Goal: Information Seeking & Learning: Learn about a topic

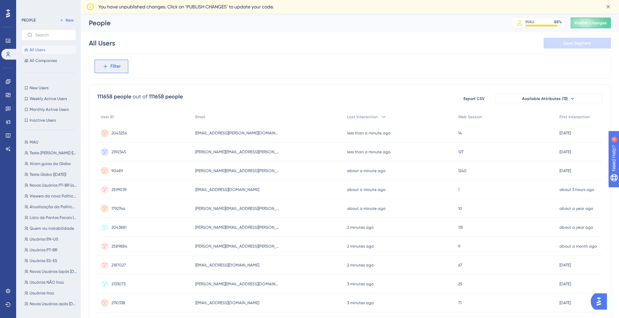
click at [109, 61] on button "Filter" at bounding box center [112, 66] width 34 height 13
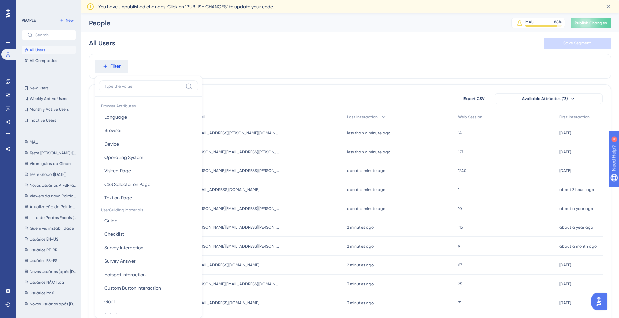
scroll to position [38, 0]
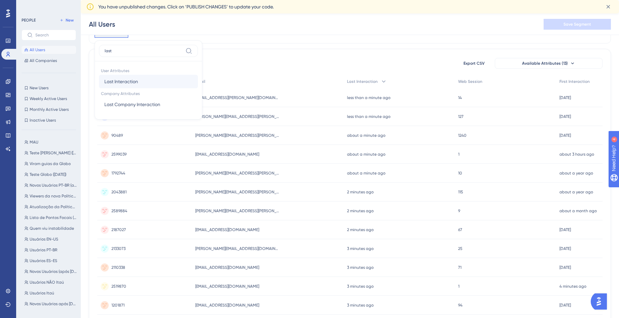
type input "last"
click at [133, 83] on span "Last Interaction" at bounding box center [121, 81] width 34 height 8
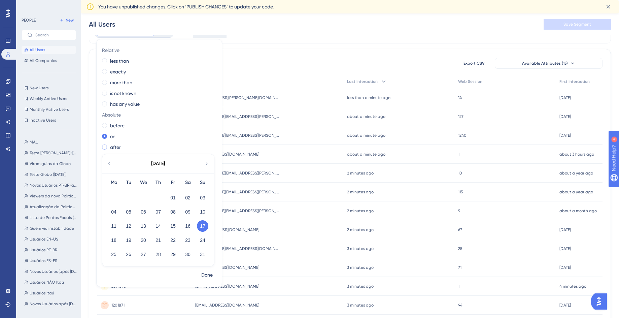
click at [115, 144] on label "after" at bounding box center [115, 147] width 11 height 8
click at [110, 164] on icon at bounding box center [108, 164] width 5 height 6
click at [158, 242] on button "24" at bounding box center [158, 239] width 11 height 11
click at [207, 277] on span "Done" at bounding box center [206, 275] width 11 height 8
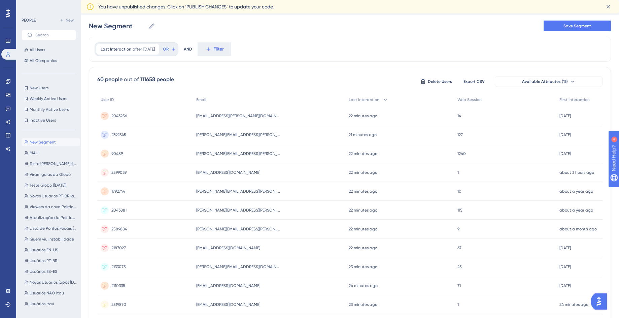
scroll to position [0, 0]
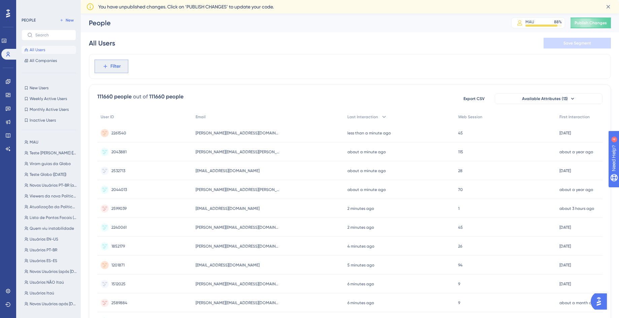
click at [114, 64] on span "Filter" at bounding box center [115, 66] width 10 height 8
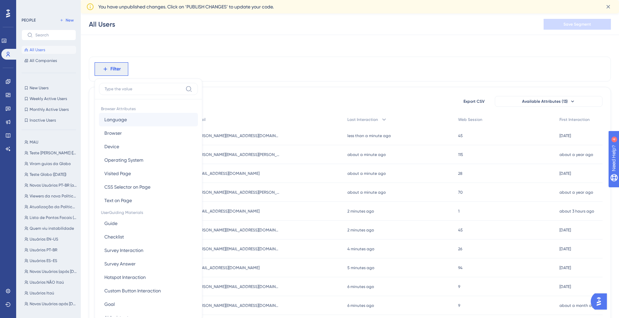
scroll to position [38, 0]
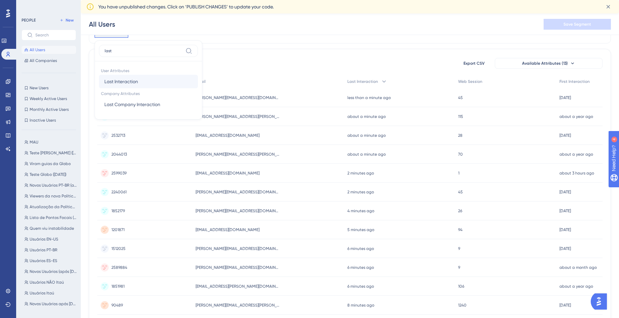
type input "last"
click at [135, 78] on span "Last Interaction" at bounding box center [121, 81] width 34 height 8
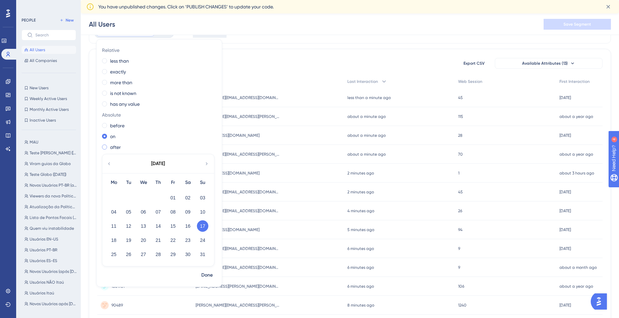
click at [114, 146] on label "after" at bounding box center [115, 147] width 11 height 8
click at [105, 162] on div "[DATE]" at bounding box center [157, 163] width 111 height 19
click at [111, 162] on icon at bounding box center [108, 164] width 5 height 6
click at [157, 240] on button "24" at bounding box center [158, 239] width 11 height 11
click at [207, 273] on span "Done" at bounding box center [206, 275] width 11 height 8
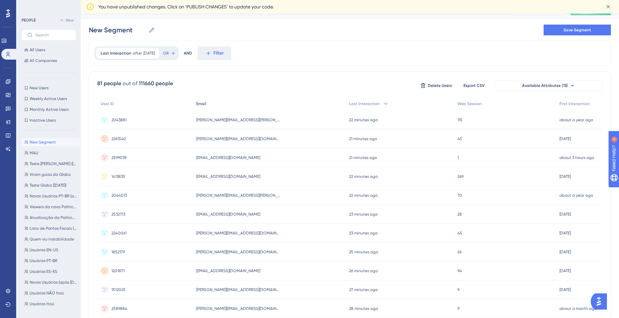
scroll to position [0, 0]
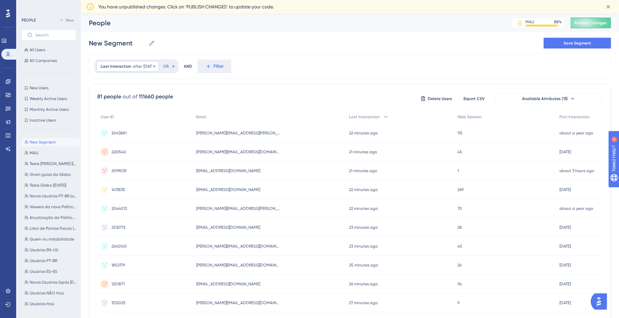
click at [145, 67] on span "[DATE]" at bounding box center [148, 66] width 11 height 5
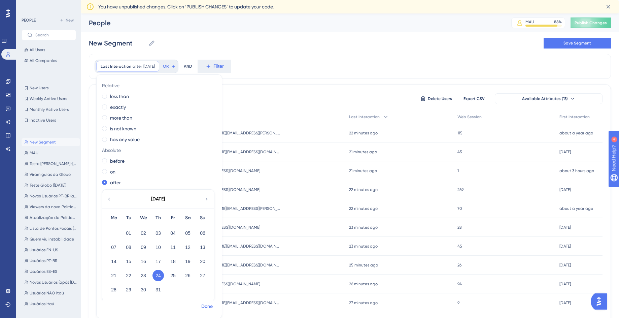
click at [212, 307] on span "Done" at bounding box center [206, 306] width 11 height 8
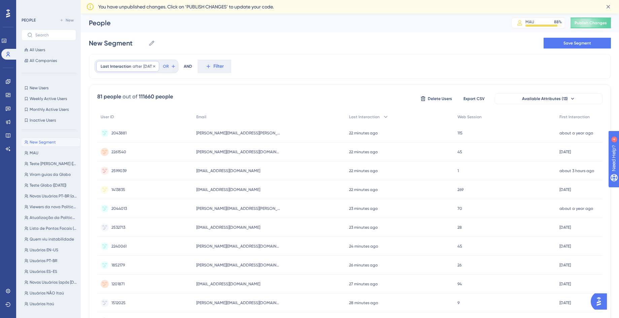
click at [154, 69] on div "Last Interaction after [DATE] [DATE] Remove" at bounding box center [127, 66] width 63 height 11
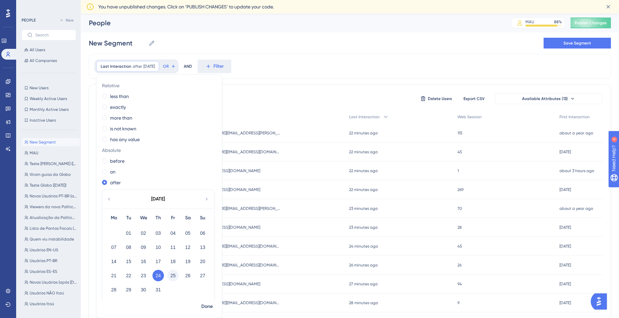
click at [171, 275] on button "25" at bounding box center [172, 275] width 11 height 11
click at [203, 301] on button "Done" at bounding box center [207, 306] width 19 height 12
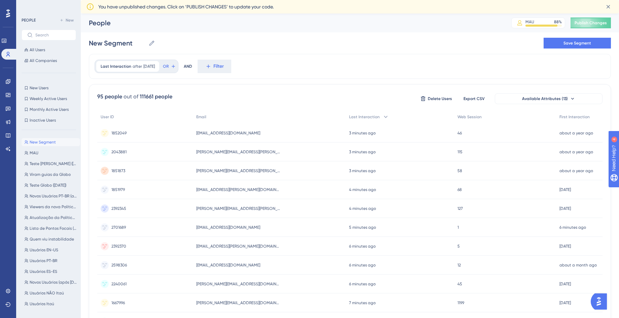
click at [9, 15] on icon at bounding box center [8, 13] width 4 height 9
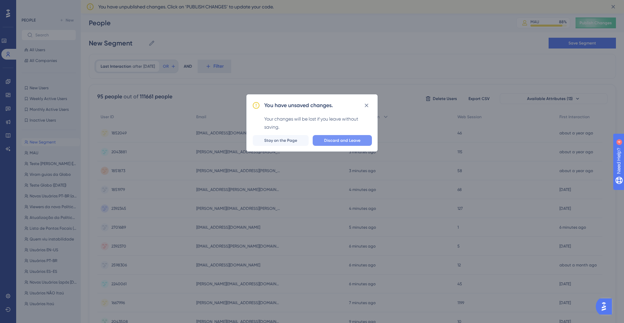
click at [327, 143] on span "Discard and Leave" at bounding box center [342, 140] width 36 height 5
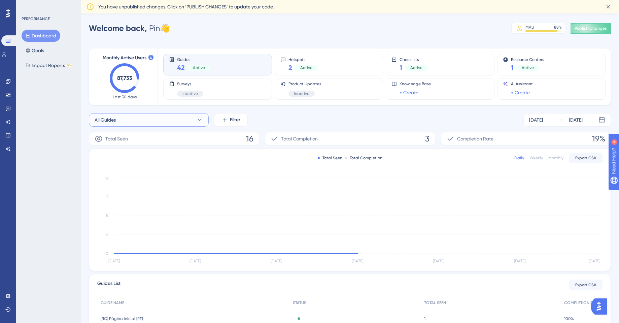
click at [138, 118] on button "All Guides" at bounding box center [149, 119] width 120 height 13
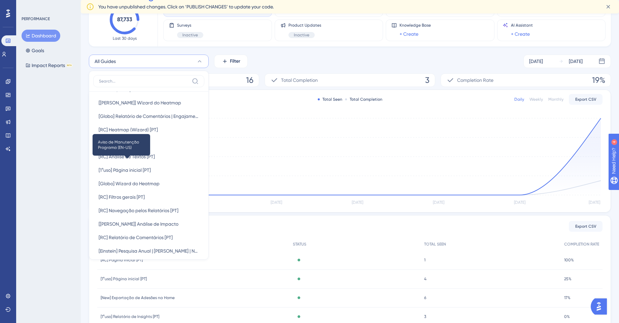
scroll to position [154, 0]
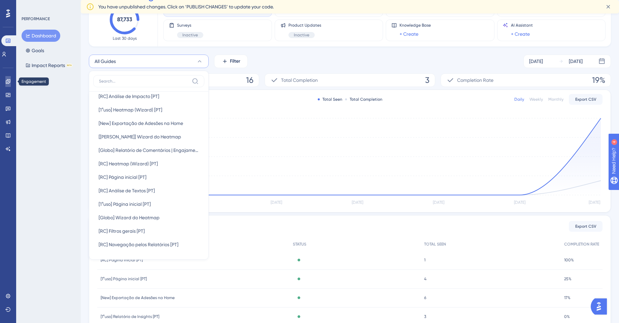
click at [8, 82] on icon at bounding box center [7, 81] width 5 height 5
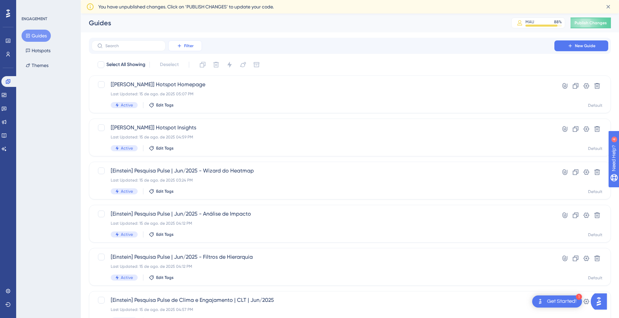
click at [171, 47] on button "Filter" at bounding box center [185, 45] width 34 height 11
click at [197, 121] on span "Date Created" at bounding box center [192, 119] width 28 height 8
checkbox input "true"
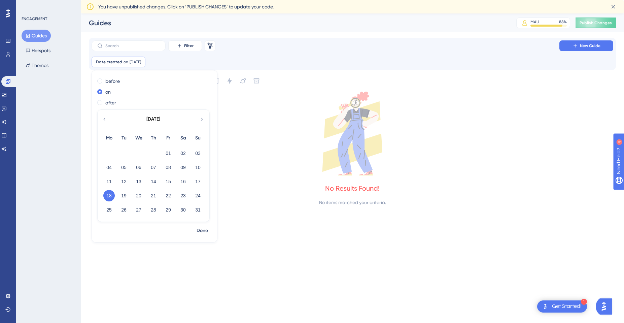
click at [246, 131] on icon at bounding box center [352, 134] width 527 height 84
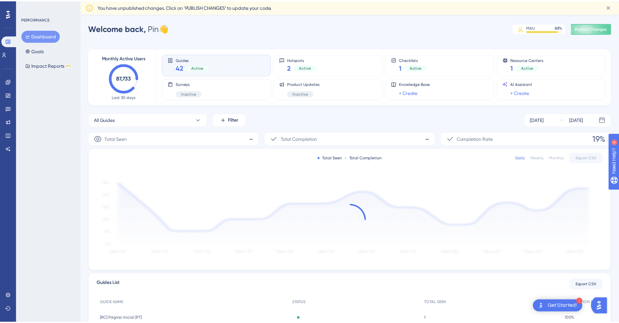
scroll to position [59, 0]
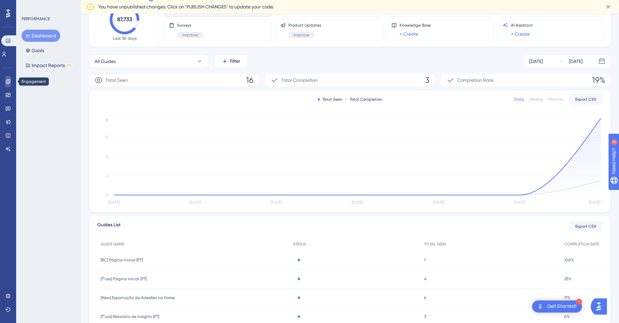
click at [6, 86] on link at bounding box center [7, 81] width 5 height 11
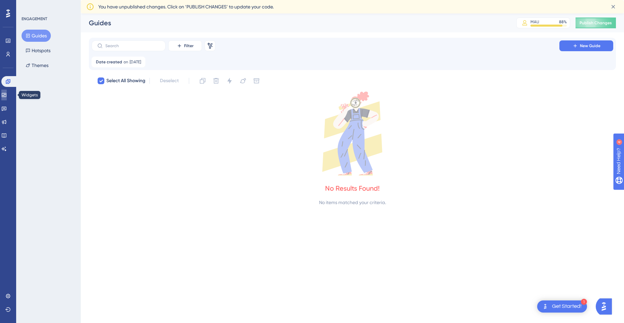
click at [6, 96] on icon at bounding box center [3, 94] width 5 height 5
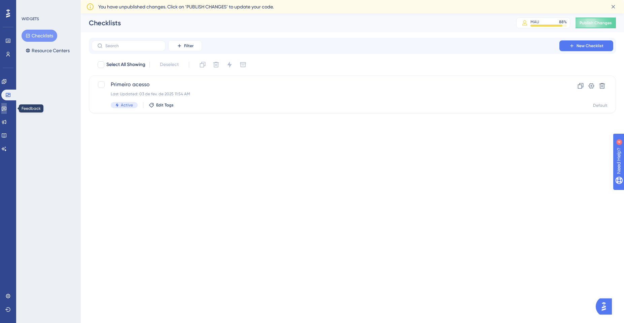
click at [5, 111] on icon at bounding box center [3, 108] width 5 height 5
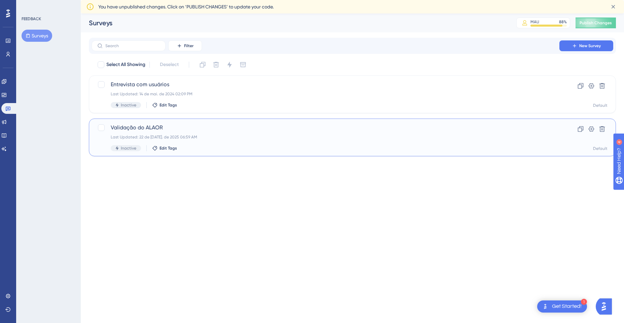
click at [218, 132] on div "Validação do ALAOR Last Updated: 22 de [DATE]. de 2025 06:59 AM Inactive Edit T…" at bounding box center [326, 138] width 430 height 28
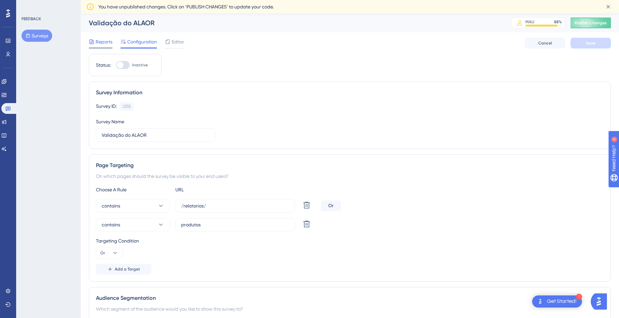
click at [107, 43] on span "Reports" at bounding box center [104, 42] width 17 height 8
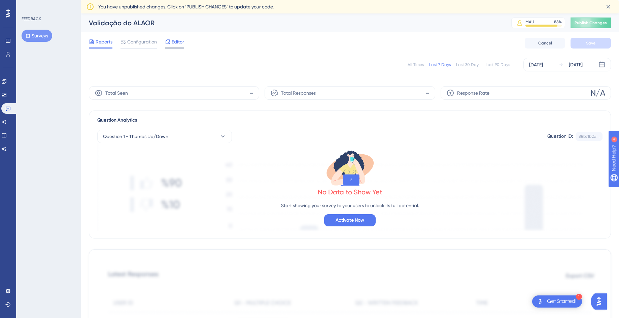
click at [168, 43] on icon at bounding box center [167, 41] width 5 height 5
click at [5, 120] on icon at bounding box center [3, 121] width 5 height 5
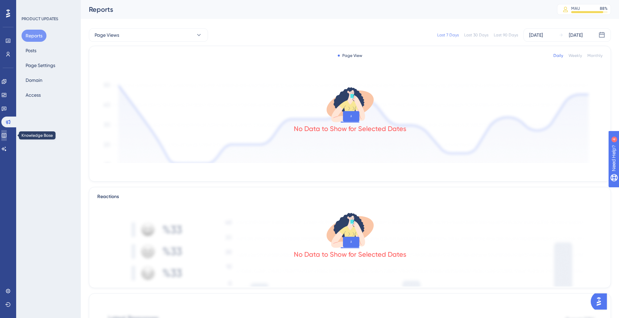
click at [5, 133] on icon at bounding box center [3, 135] width 5 height 5
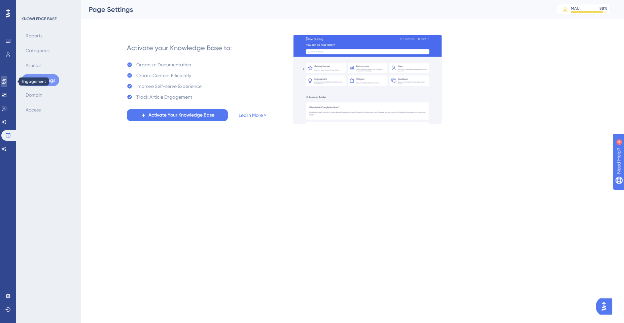
click at [6, 82] on icon at bounding box center [4, 81] width 4 height 4
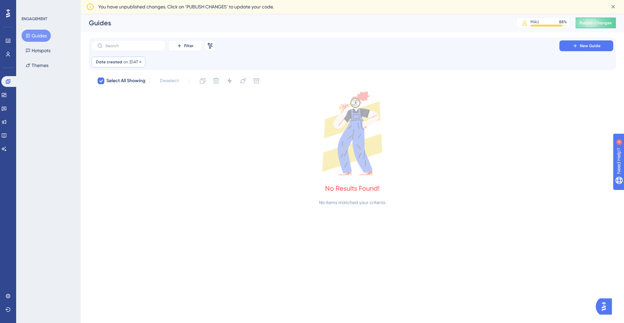
click at [130, 62] on span "[DATE]" at bounding box center [135, 61] width 11 height 5
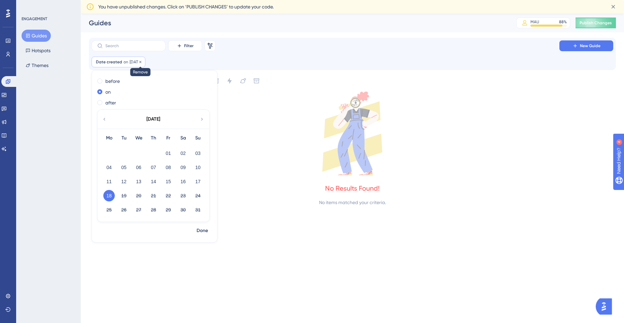
click at [142, 63] on icon at bounding box center [140, 62] width 4 height 4
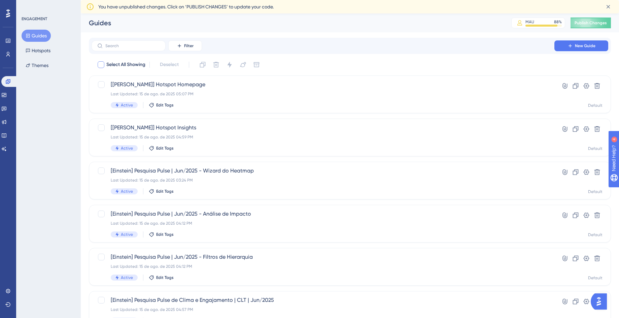
click at [135, 65] on span "Select All Showing" at bounding box center [125, 65] width 39 height 8
checkbox input "true"
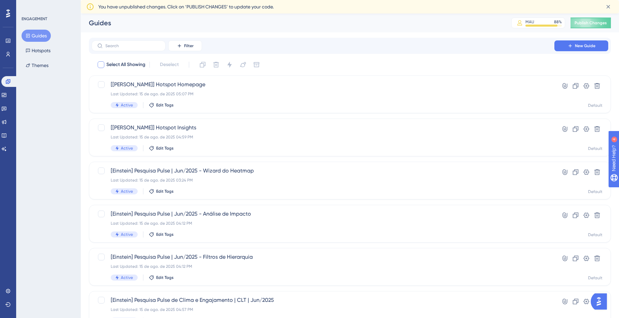
checkbox input "true"
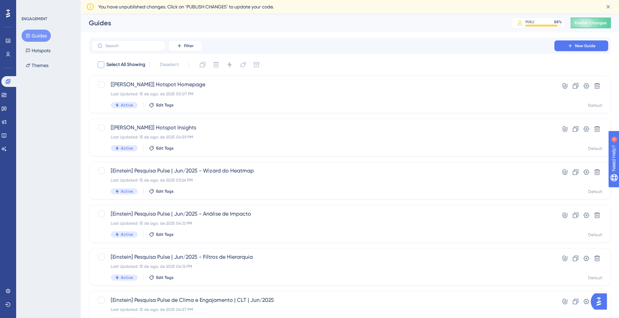
checkbox input "true"
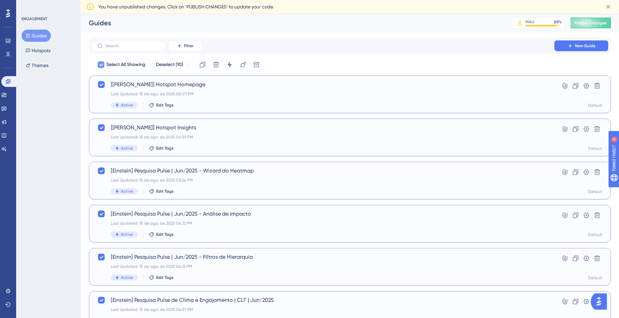
click at [135, 65] on span "Select All Showing" at bounding box center [125, 65] width 39 height 8
checkbox input "false"
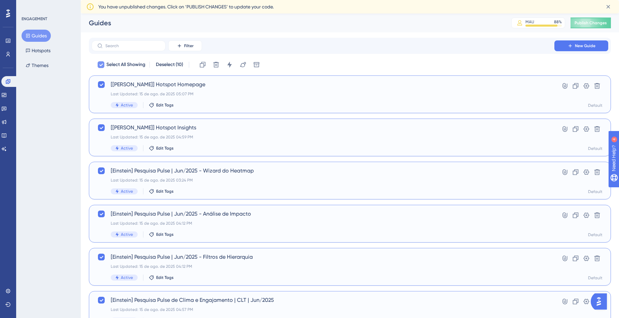
checkbox input "false"
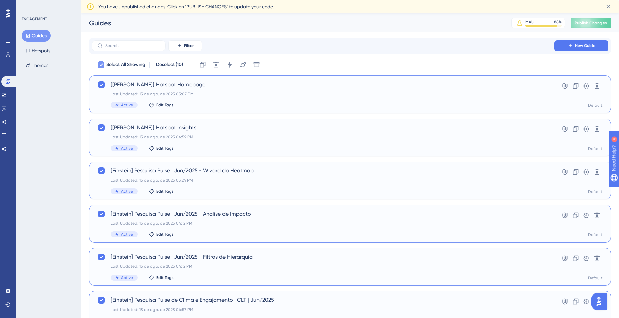
checkbox input "false"
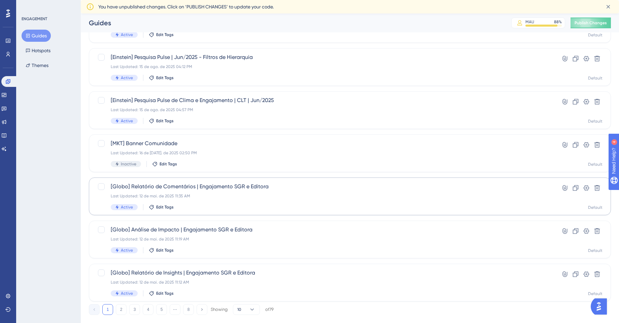
scroll to position [200, 0]
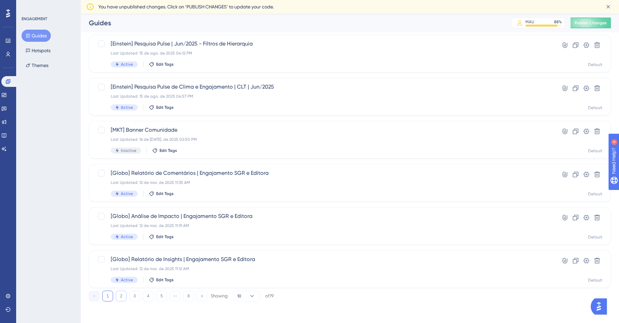
click at [119, 295] on button "2" at bounding box center [121, 296] width 11 height 11
click at [135, 297] on button "3" at bounding box center [134, 296] width 11 height 11
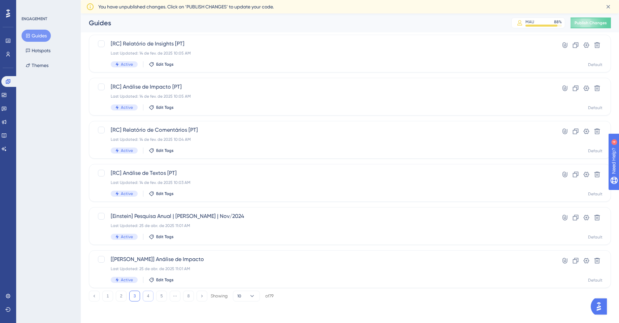
click at [148, 296] on button "4" at bounding box center [148, 296] width 11 height 11
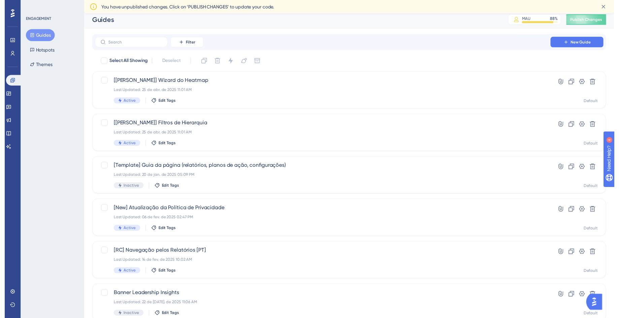
scroll to position [0, 0]
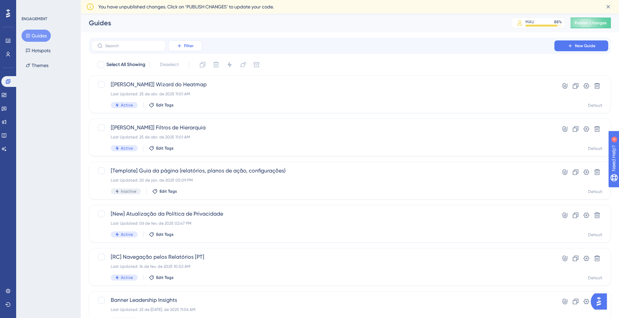
click at [173, 45] on button "Filter" at bounding box center [185, 45] width 34 height 11
click at [127, 47] on input "text" at bounding box center [132, 45] width 55 height 5
click at [185, 50] on button "Filter" at bounding box center [185, 45] width 34 height 11
click at [189, 101] on span "Status" at bounding box center [185, 105] width 14 height 8
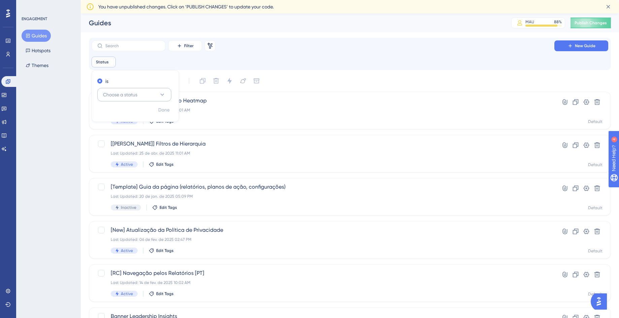
click at [124, 94] on span "Choose a status" at bounding box center [120, 95] width 34 height 8
click at [125, 111] on div "Active Active" at bounding box center [134, 114] width 55 height 13
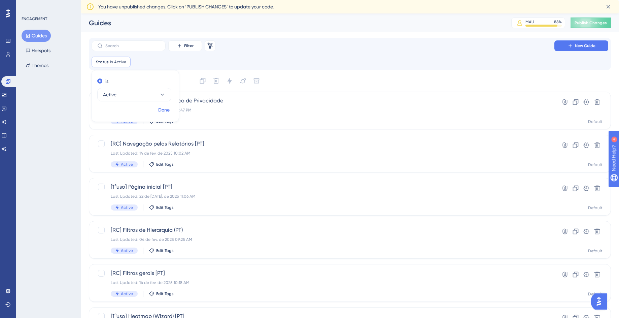
click at [164, 113] on span "Done" at bounding box center [163, 110] width 11 height 8
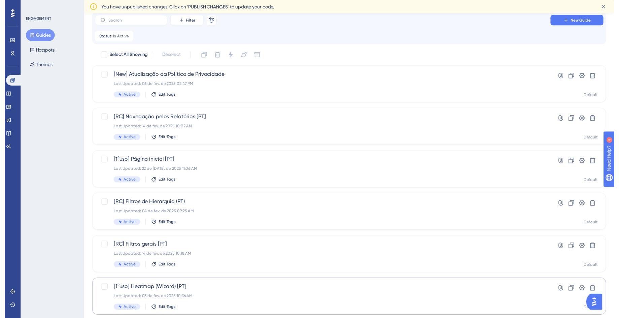
scroll to position [14, 0]
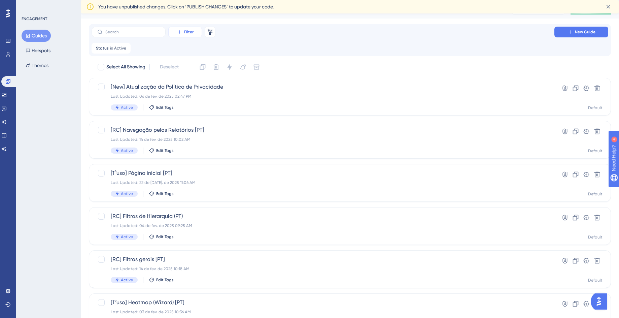
click at [194, 32] on button "Filter" at bounding box center [185, 32] width 34 height 11
click at [290, 22] on div "Performance Users Engagement Widgets Feedback Product Updates Knowledge Base AI…" at bounding box center [350, 264] width 538 height 528
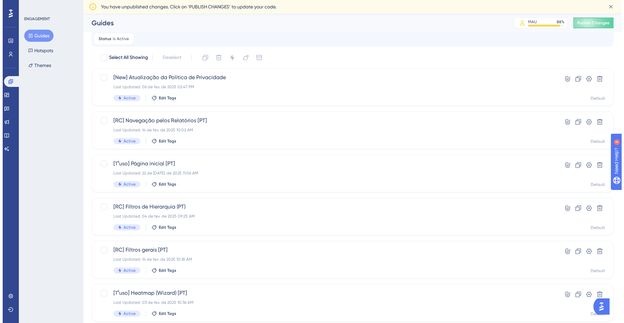
scroll to position [0, 0]
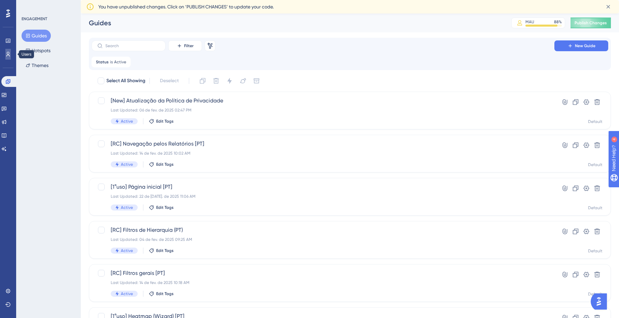
click at [8, 54] on icon at bounding box center [7, 54] width 5 height 5
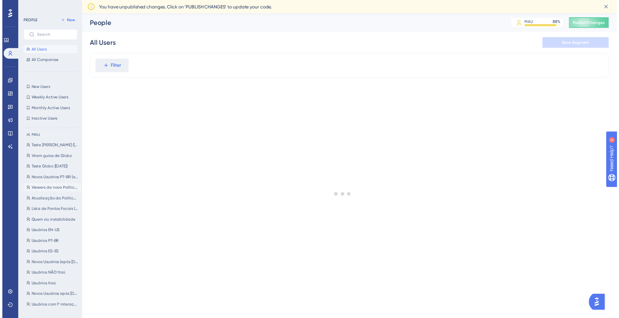
scroll to position [8, 0]
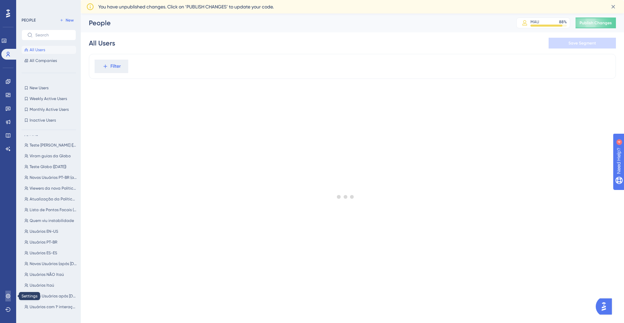
click at [8, 295] on icon at bounding box center [7, 295] width 5 height 5
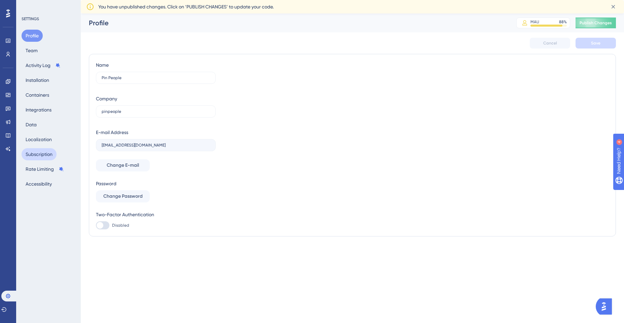
click at [45, 152] on button "Subscription" at bounding box center [39, 154] width 35 height 12
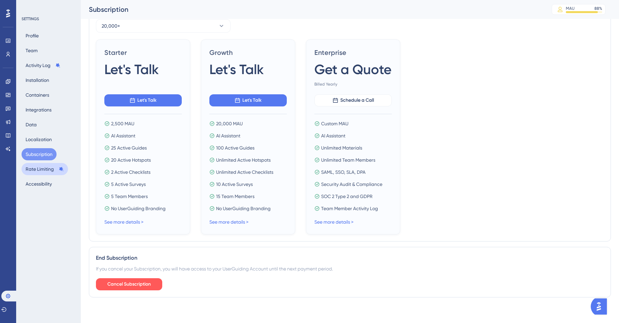
scroll to position [195, 0]
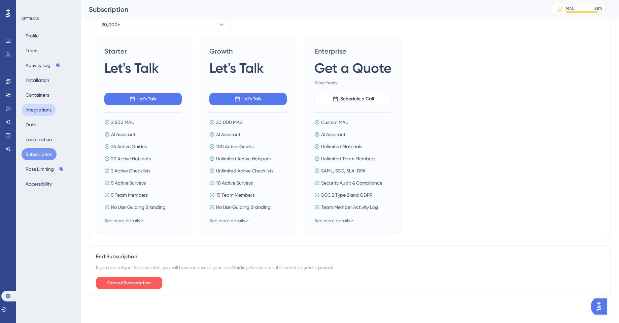
click at [46, 109] on button "Integrations" at bounding box center [39, 110] width 34 height 12
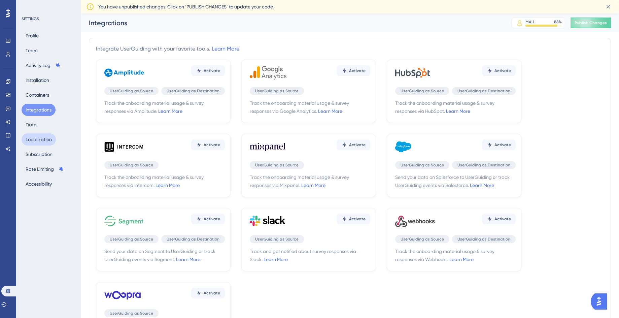
click at [41, 138] on button "Localization" at bounding box center [39, 139] width 34 height 12
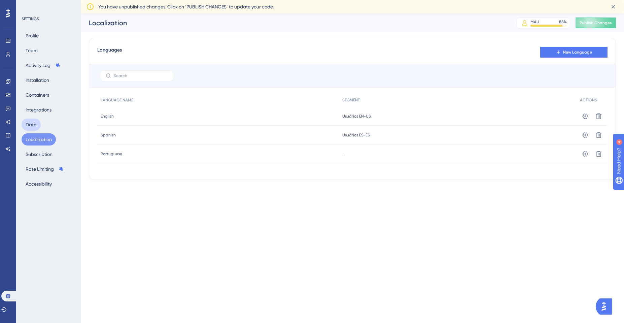
click at [34, 122] on button "Data" at bounding box center [31, 125] width 19 height 12
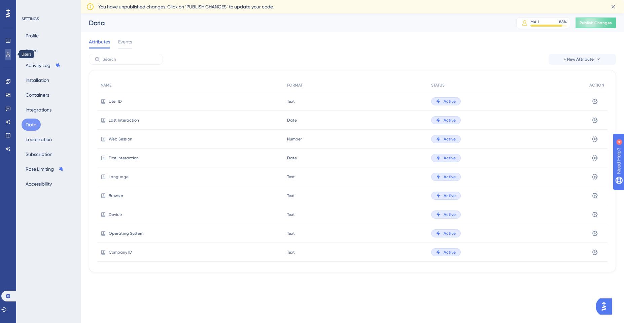
click at [11, 56] on link at bounding box center [7, 54] width 5 height 11
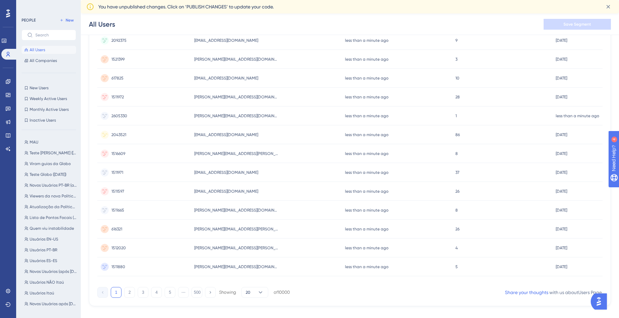
scroll to position [237, 0]
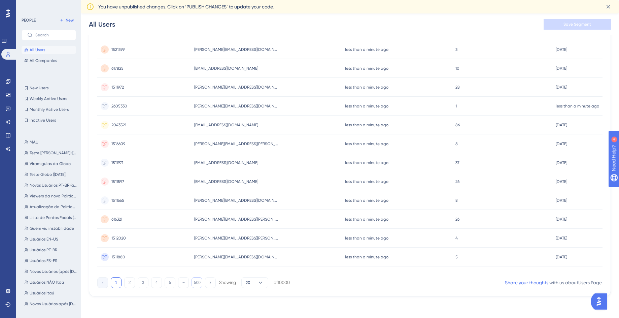
click at [194, 281] on button "500" at bounding box center [197, 282] width 11 height 11
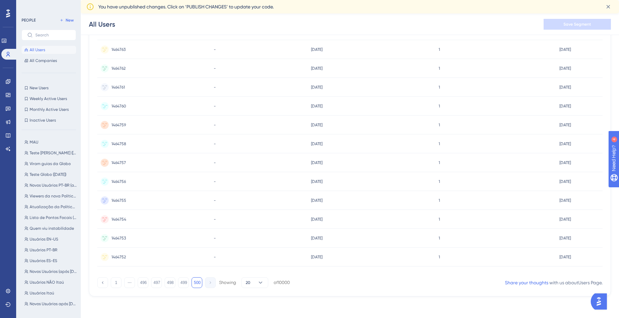
click at [121, 104] on span "1464760" at bounding box center [118, 105] width 15 height 5
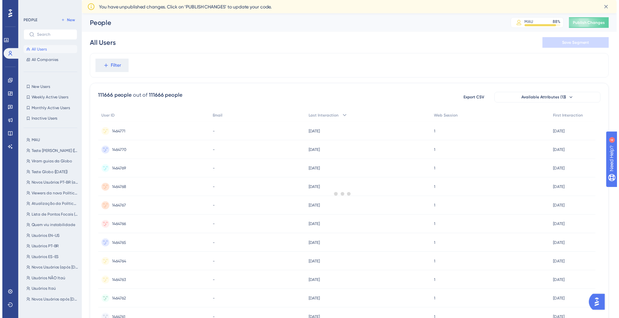
scroll to position [234, 0]
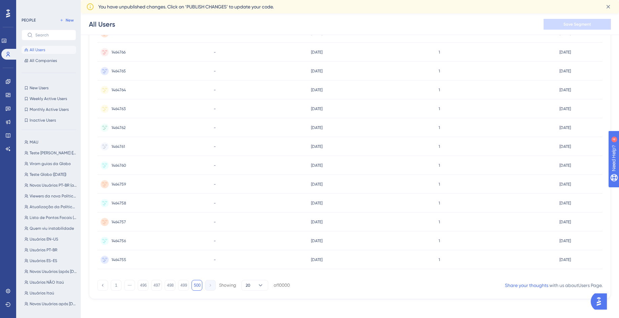
click at [201, 288] on button "500" at bounding box center [197, 285] width 11 height 11
click at [173, 286] on button "498" at bounding box center [170, 285] width 11 height 11
click at [119, 225] on div "1464797 1464797" at bounding box center [118, 221] width 14 height 19
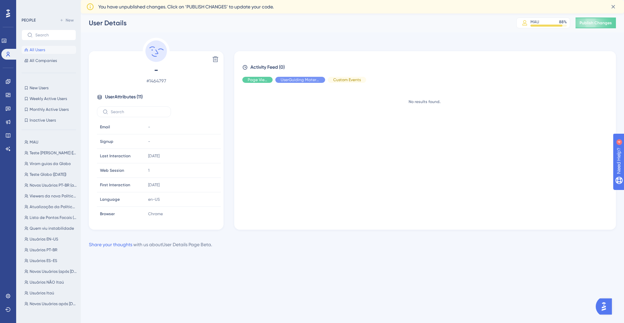
click at [143, 95] on span "User Attributes ( 11 )" at bounding box center [124, 97] width 38 height 8
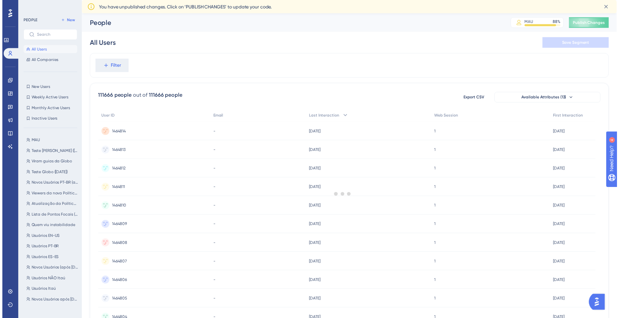
scroll to position [234, 0]
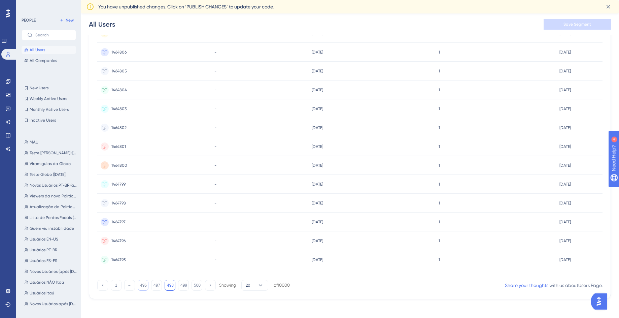
click at [144, 283] on button "496" at bounding box center [143, 285] width 11 height 11
click at [141, 286] on div at bounding box center [343, 196] width 552 height 269
click at [143, 286] on button "495" at bounding box center [143, 285] width 11 height 11
click at [143, 286] on button "494" at bounding box center [143, 285] width 11 height 11
click at [143, 286] on div at bounding box center [343, 196] width 552 height 269
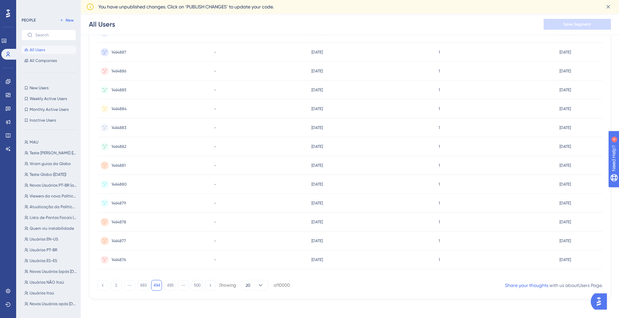
click at [143, 286] on button "493" at bounding box center [143, 285] width 11 height 11
click at [143, 286] on button "492" at bounding box center [143, 285] width 11 height 11
click at [143, 286] on button "491" at bounding box center [143, 285] width 11 height 11
click at [117, 164] on span "1464941" at bounding box center [118, 165] width 14 height 5
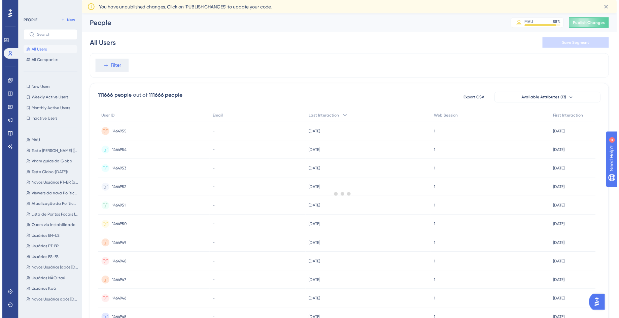
scroll to position [234, 0]
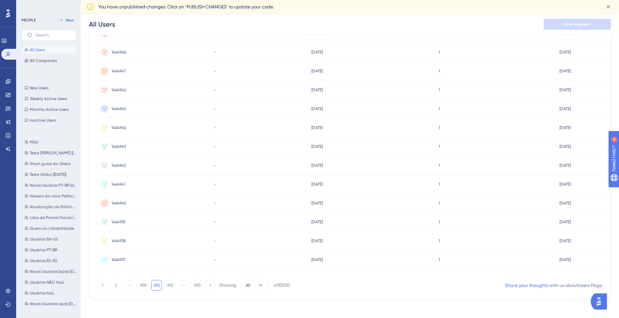
click at [121, 127] on span "1464944" at bounding box center [118, 127] width 15 height 5
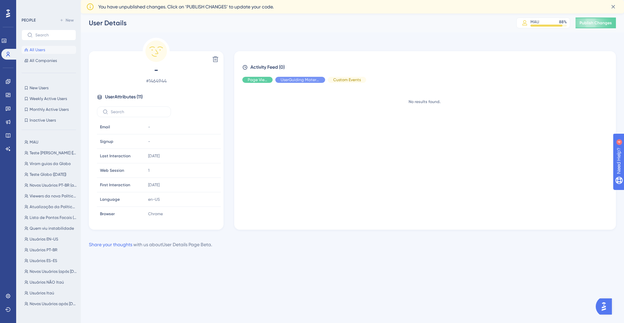
click at [37, 47] on span "All Users" at bounding box center [37, 49] width 15 height 5
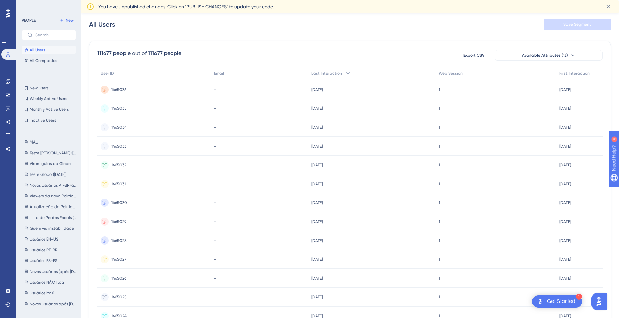
scroll to position [121, 0]
click at [120, 128] on span "1465030" at bounding box center [118, 127] width 15 height 5
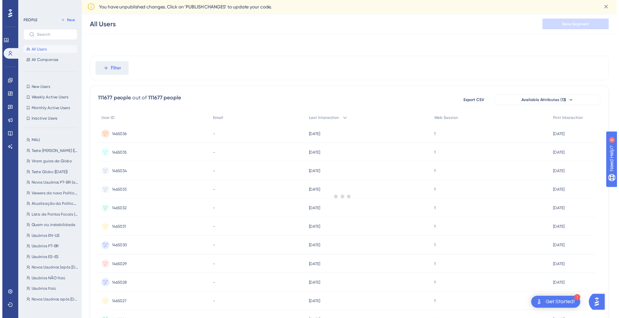
scroll to position [121, 0]
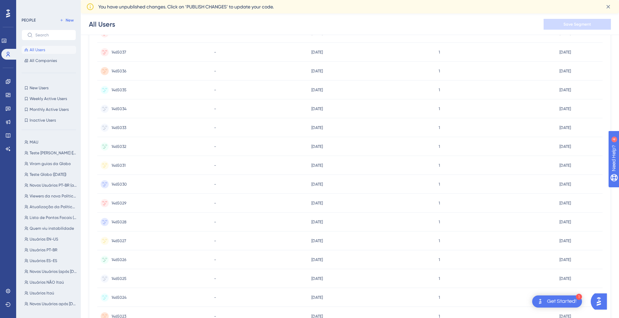
click at [124, 256] on div "1465026 1465026" at bounding box center [118, 259] width 15 height 19
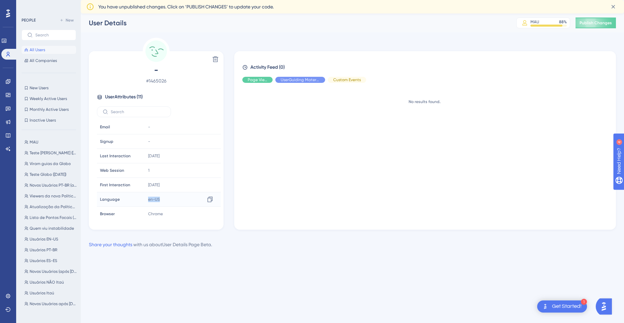
drag, startPoint x: 158, startPoint y: 199, endPoint x: 146, endPoint y: 201, distance: 11.9
click at [146, 201] on div "en-US Copy en-[GEOGRAPHIC_DATA]" at bounding box center [181, 199] width 73 height 13
click at [163, 201] on div "en-US Copy en-[GEOGRAPHIC_DATA]" at bounding box center [181, 199] width 73 height 13
drag, startPoint x: 163, startPoint y: 200, endPoint x: 145, endPoint y: 200, distance: 17.8
click at [145, 200] on div "en-US Copy en-[GEOGRAPHIC_DATA]" at bounding box center [181, 199] width 73 height 13
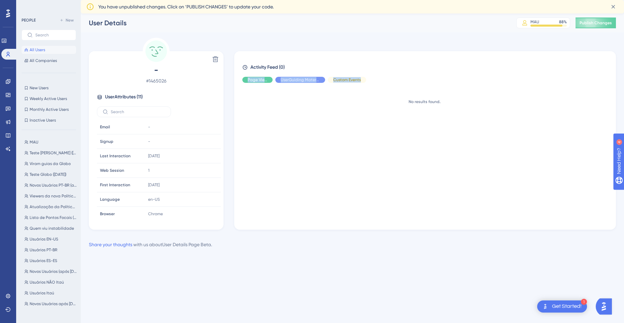
drag, startPoint x: 258, startPoint y: 81, endPoint x: 294, endPoint y: 89, distance: 36.2
click at [293, 88] on div "Activity Feed (0) Page View UserGuiding Material Custom Events No results found." at bounding box center [425, 141] width 366 height 156
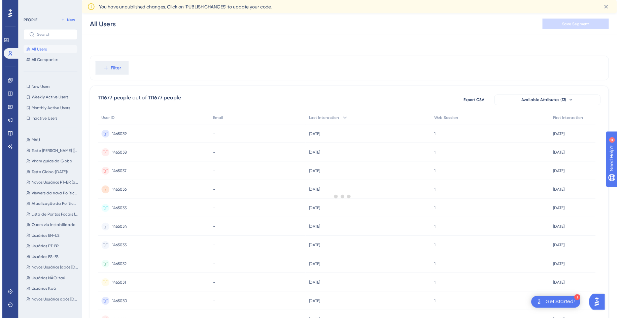
scroll to position [121, 0]
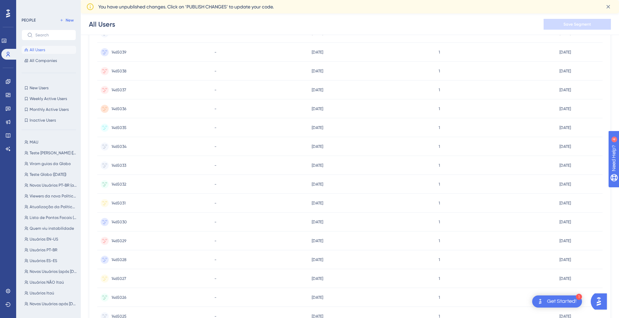
click at [119, 70] on span "1465038" at bounding box center [118, 70] width 15 height 5
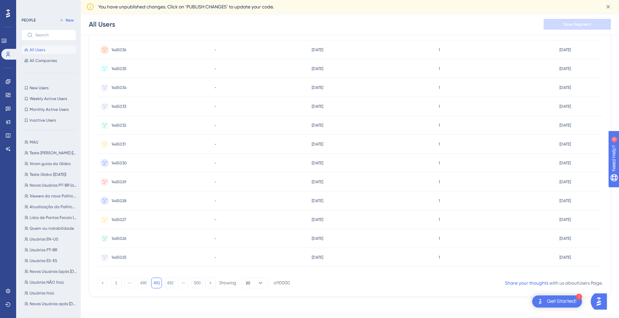
scroll to position [237, 0]
click at [107, 281] on button at bounding box center [102, 282] width 11 height 11
click at [114, 281] on div at bounding box center [343, 196] width 552 height 269
click at [114, 283] on button "1" at bounding box center [116, 282] width 11 height 11
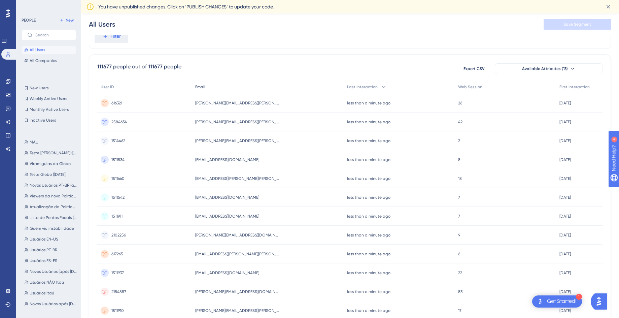
scroll to position [0, 0]
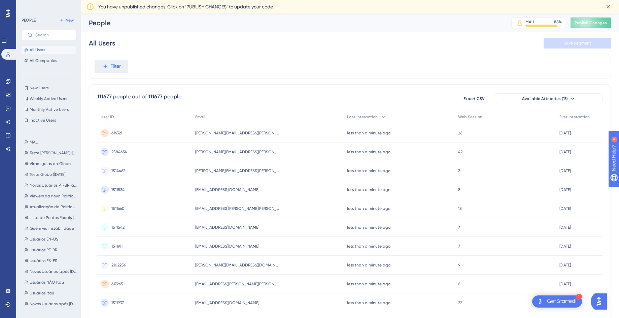
click at [130, 130] on div "616321 616321" at bounding box center [144, 133] width 95 height 19
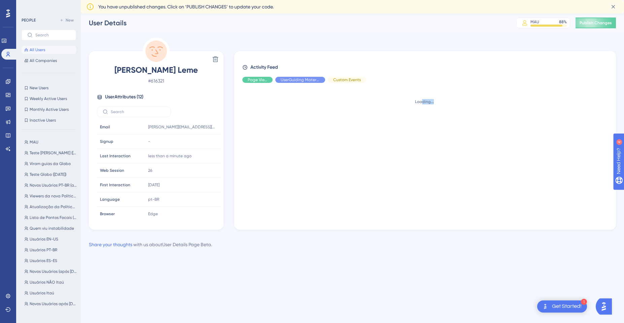
drag, startPoint x: 421, startPoint y: 102, endPoint x: 446, endPoint y: 105, distance: 25.5
click at [444, 104] on div "Loading..." at bounding box center [424, 101] width 364 height 5
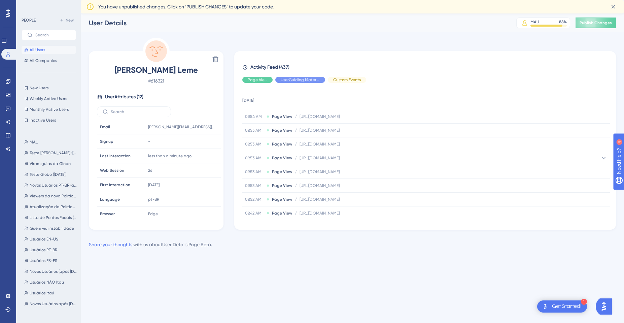
click at [493, 158] on div "[DATE] 09.54 AM Page View / [URL][DOMAIN_NAME] [URL][DOMAIN_NAME] 09.53 AM Page…" at bounding box center [427, 153] width 371 height 131
click at [60, 50] on button "All Users" at bounding box center [49, 50] width 55 height 8
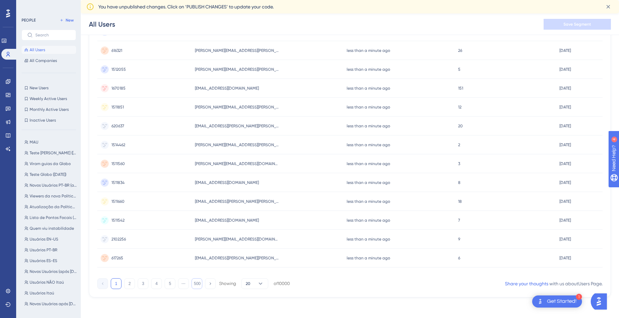
scroll to position [237, 0]
click at [173, 285] on button "5" at bounding box center [170, 282] width 11 height 11
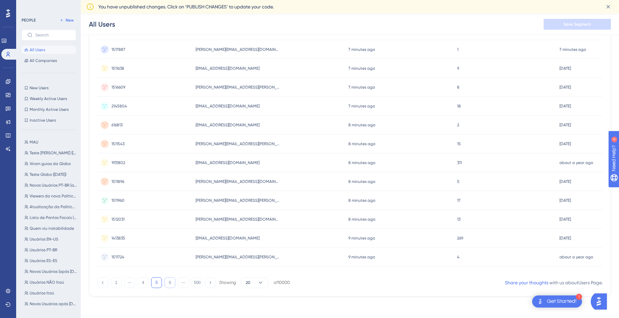
click at [172, 285] on button "6" at bounding box center [170, 282] width 11 height 11
click at [172, 285] on button "7" at bounding box center [170, 282] width 11 height 11
click at [172, 285] on button "8" at bounding box center [170, 282] width 11 height 11
click at [172, 285] on button "9" at bounding box center [170, 282] width 11 height 11
click at [172, 284] on button "10" at bounding box center [170, 282] width 11 height 11
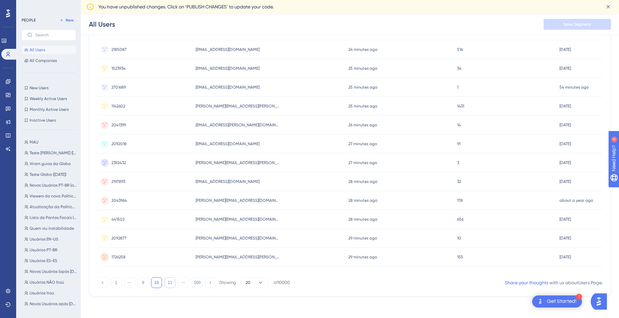
click at [172, 284] on button "11" at bounding box center [170, 282] width 11 height 11
click at [197, 281] on button "500" at bounding box center [197, 282] width 11 height 11
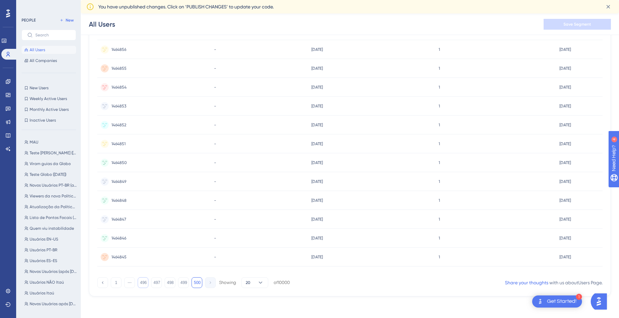
click at [142, 281] on button "496" at bounding box center [143, 282] width 11 height 11
click at [117, 126] on span "1464932" at bounding box center [118, 124] width 14 height 5
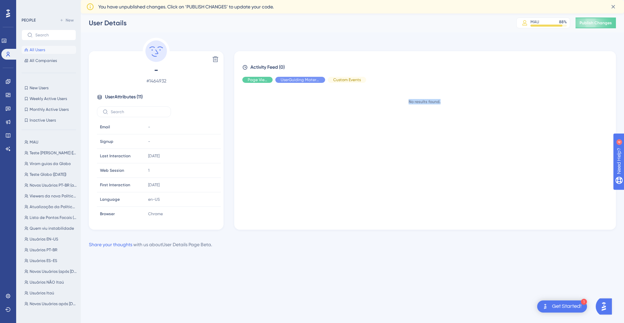
drag, startPoint x: 407, startPoint y: 101, endPoint x: 447, endPoint y: 100, distance: 39.7
click at [447, 100] on div "No results found." at bounding box center [424, 101] width 364 height 5
click at [431, 100] on div "No results found." at bounding box center [424, 101] width 364 height 5
drag, startPoint x: 407, startPoint y: 100, endPoint x: 448, endPoint y: 104, distance: 40.9
click at [448, 104] on div "No results found." at bounding box center [424, 101] width 364 height 5
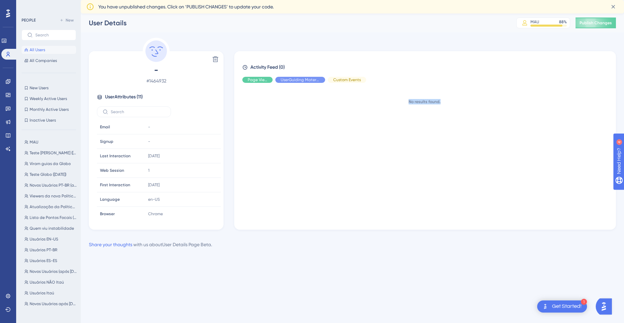
click at [321, 171] on div "No results found." at bounding box center [427, 153] width 371 height 131
drag, startPoint x: 441, startPoint y: 106, endPoint x: 407, endPoint y: 101, distance: 35.0
click at [407, 101] on div "No results found." at bounding box center [427, 153] width 371 height 131
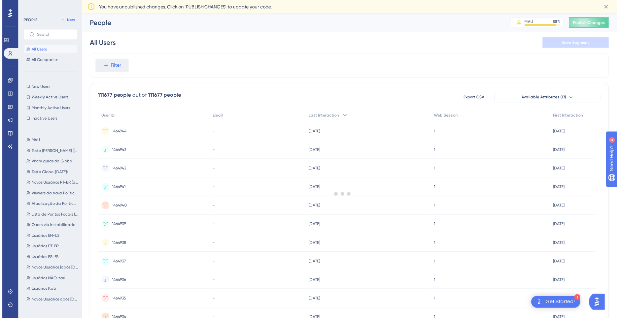
scroll to position [234, 0]
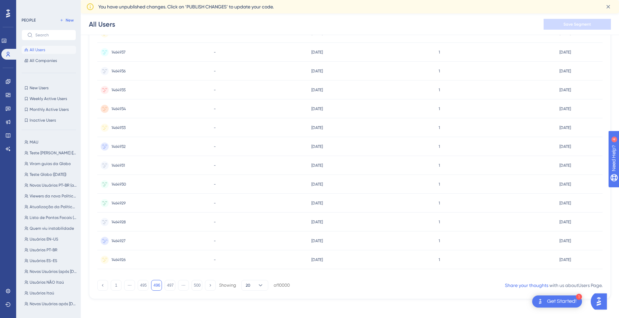
click at [117, 238] on span "1464927" at bounding box center [118, 240] width 14 height 5
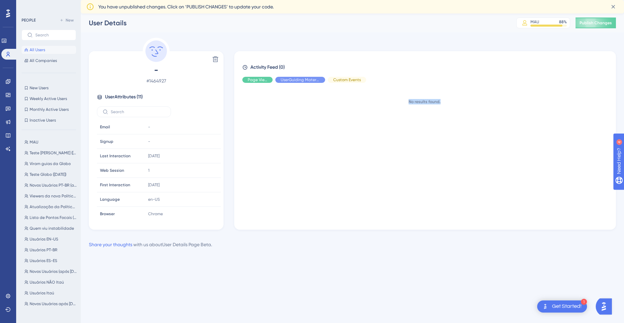
drag, startPoint x: 412, startPoint y: 102, endPoint x: 446, endPoint y: 104, distance: 34.7
click at [446, 104] on div "No results found." at bounding box center [427, 153] width 371 height 131
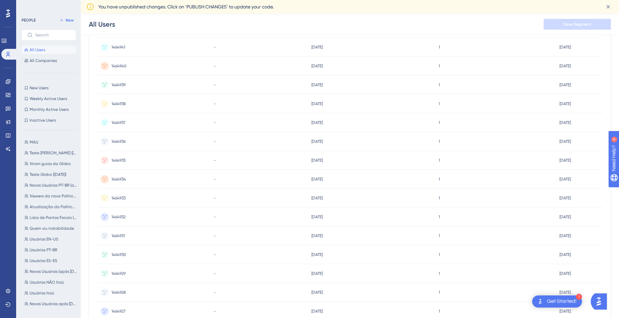
scroll to position [237, 0]
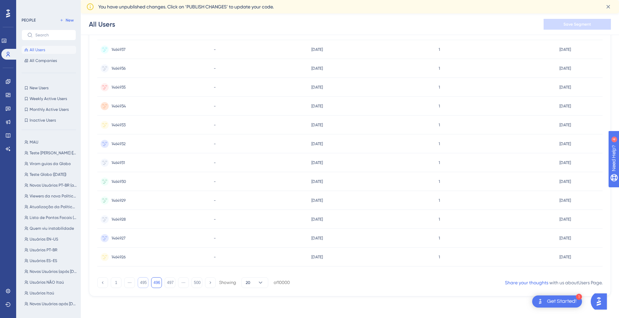
click at [145, 281] on button "495" at bounding box center [143, 282] width 11 height 11
click at [143, 284] on div at bounding box center [343, 196] width 552 height 269
click at [143, 284] on button "494" at bounding box center [143, 282] width 11 height 11
click at [143, 284] on div at bounding box center [343, 196] width 552 height 269
click at [143, 284] on button "493" at bounding box center [143, 282] width 11 height 11
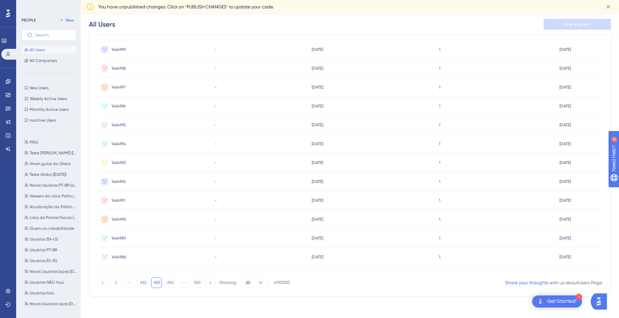
click at [116, 181] on span "1464992" at bounding box center [118, 181] width 14 height 5
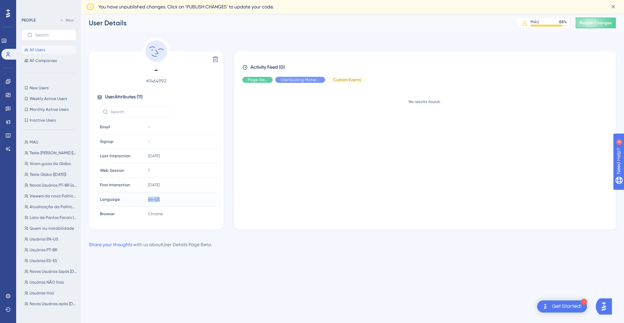
drag, startPoint x: 170, startPoint y: 203, endPoint x: 127, endPoint y: 198, distance: 43.4
click at [127, 198] on tr "Language Language en-[GEOGRAPHIC_DATA]" at bounding box center [159, 199] width 124 height 14
drag, startPoint x: 387, startPoint y: 100, endPoint x: 473, endPoint y: 97, distance: 85.6
click at [472, 97] on div "No results found." at bounding box center [427, 153] width 371 height 131
click at [477, 115] on div "No results found." at bounding box center [427, 153] width 371 height 131
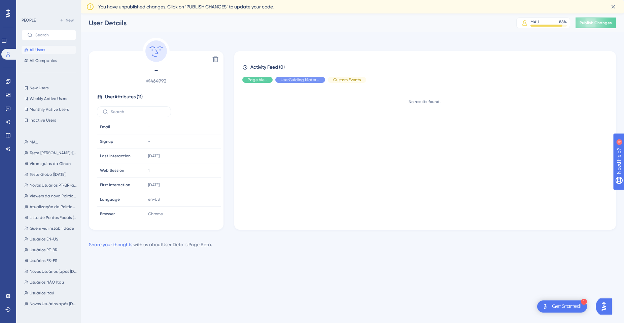
click at [44, 52] on span "All Users" at bounding box center [37, 49] width 15 height 5
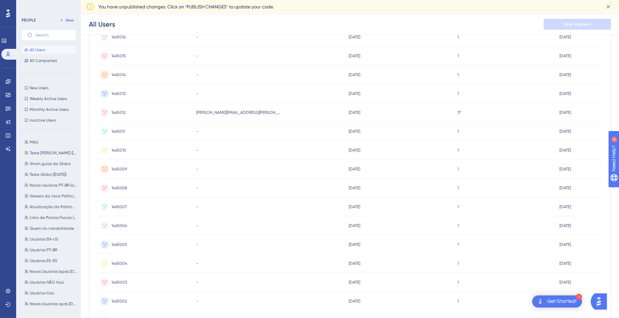
scroll to position [237, 0]
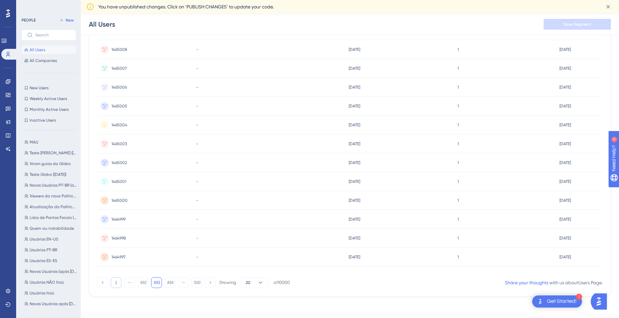
click at [114, 285] on button "1" at bounding box center [116, 282] width 11 height 11
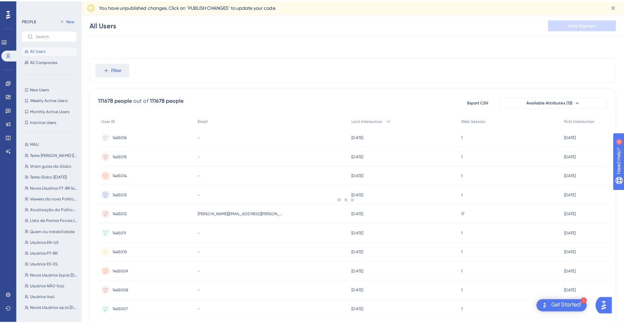
scroll to position [0, 0]
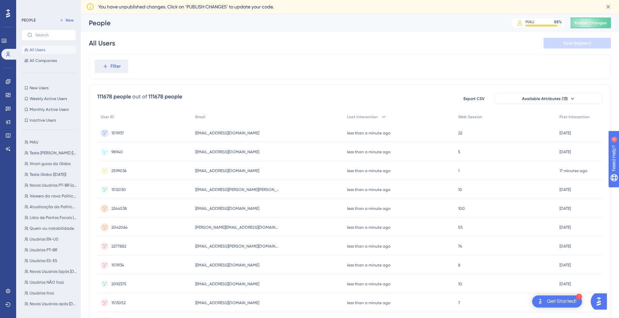
click at [158, 151] on div "98940 98940" at bounding box center [144, 151] width 95 height 19
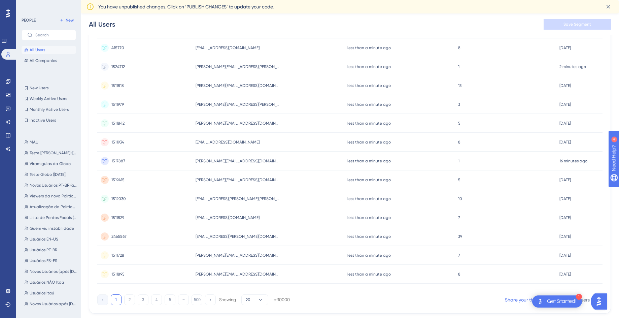
scroll to position [237, 0]
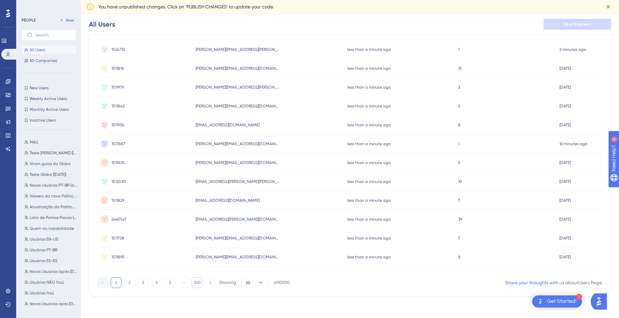
click at [198, 281] on button "500" at bounding box center [197, 282] width 11 height 11
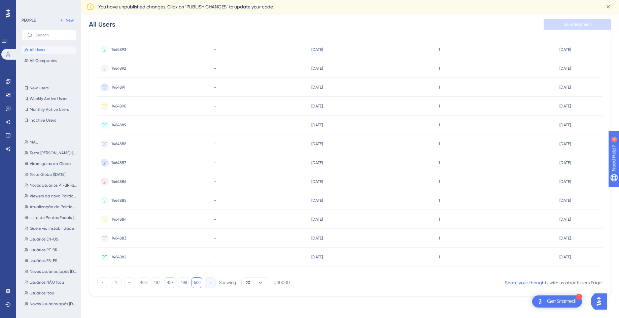
click at [171, 283] on button "498" at bounding box center [170, 282] width 11 height 11
click at [125, 163] on span "1464927" at bounding box center [118, 162] width 14 height 5
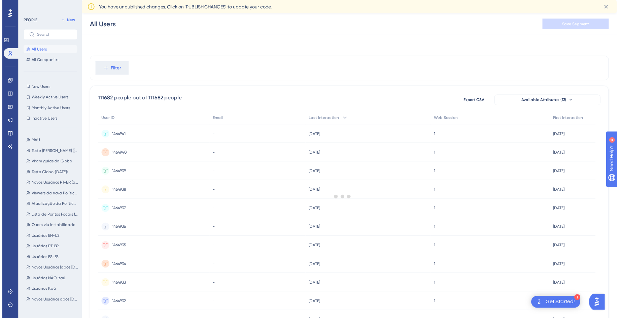
scroll to position [234, 0]
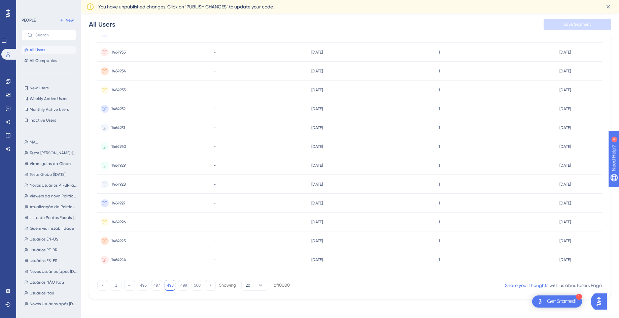
click at [148, 281] on div "1 ⋯ 496 497 498 499 500 Showing 20 of 10000" at bounding box center [193, 285] width 193 height 11
click at [146, 283] on button "496" at bounding box center [143, 285] width 11 height 11
click at [142, 286] on button "495" at bounding box center [143, 285] width 11 height 11
click at [142, 286] on button "494" at bounding box center [143, 285] width 11 height 11
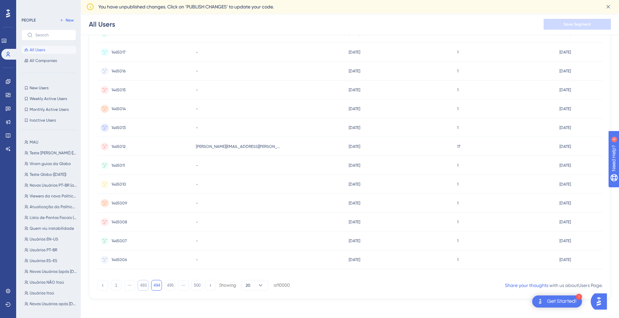
click at [142, 286] on button "493" at bounding box center [143, 285] width 11 height 11
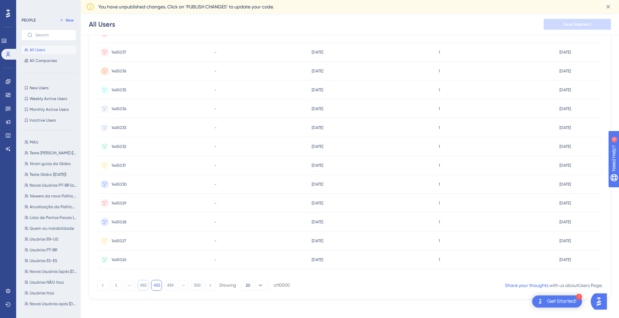
click at [142, 286] on button "492" at bounding box center [143, 285] width 11 height 11
click at [142, 286] on button "491" at bounding box center [143, 285] width 11 height 11
click at [142, 286] on button "490" at bounding box center [143, 285] width 11 height 11
click at [165, 284] on button "491" at bounding box center [170, 285] width 11 height 11
click at [165, 284] on button "492" at bounding box center [170, 285] width 11 height 11
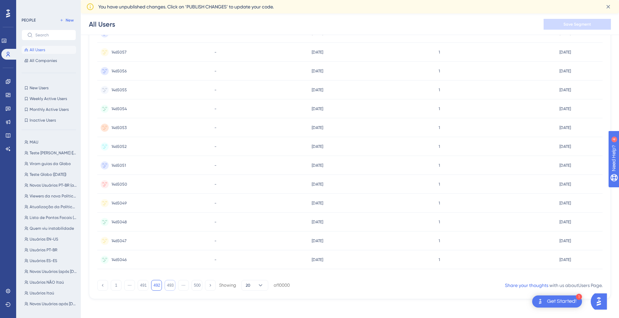
click at [165, 284] on button "493" at bounding box center [170, 285] width 11 height 11
click at [165, 284] on button "494" at bounding box center [170, 285] width 11 height 11
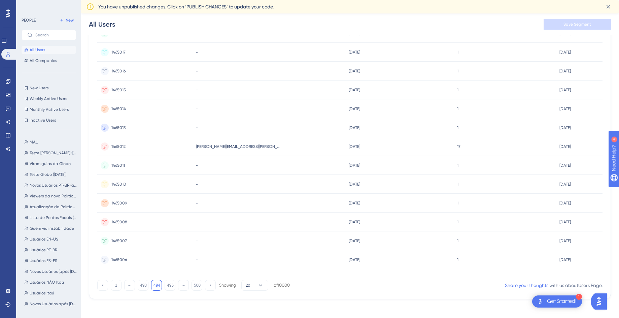
click at [176, 149] on div "1465012 1465012" at bounding box center [144, 146] width 95 height 19
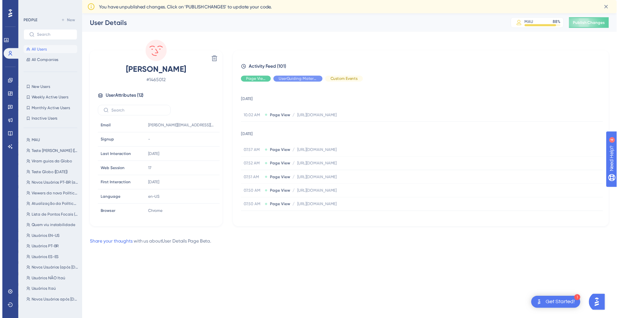
scroll to position [234, 0]
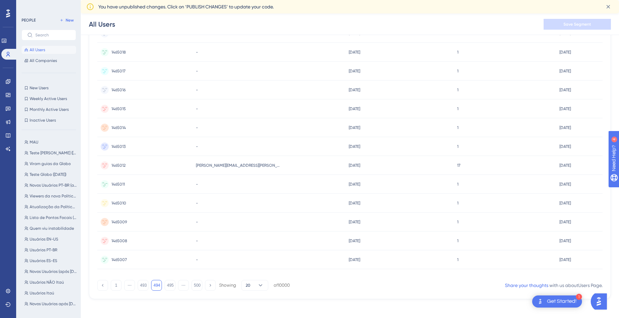
click at [158, 186] on div "1465011 1465011" at bounding box center [144, 184] width 95 height 19
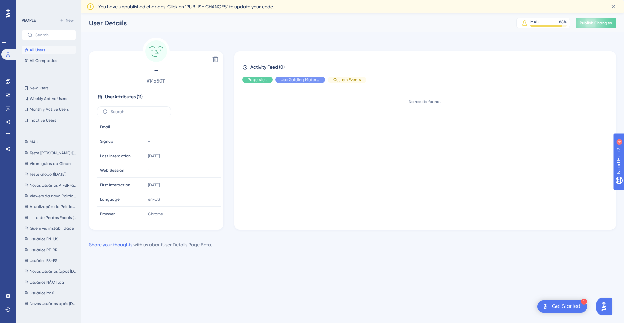
click at [61, 55] on div "All Users All Companies" at bounding box center [49, 55] width 55 height 19
click at [64, 52] on button "All Users" at bounding box center [49, 50] width 55 height 8
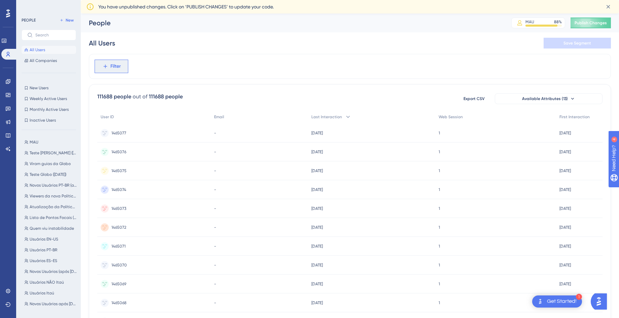
click at [120, 71] on button "Filter" at bounding box center [112, 66] width 34 height 13
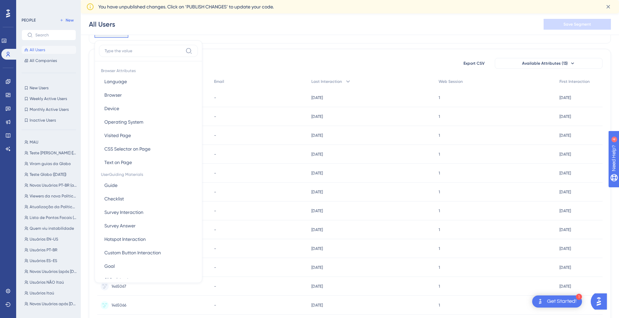
click at [299, 54] on div "111688 people out of 111688 people Export CSV Available Attributes (13) User ID…" at bounding box center [350, 272] width 522 height 446
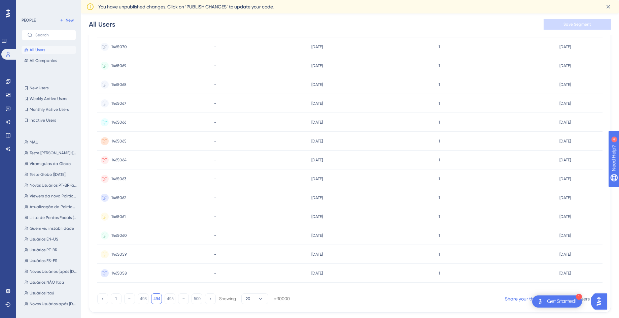
scroll to position [237, 0]
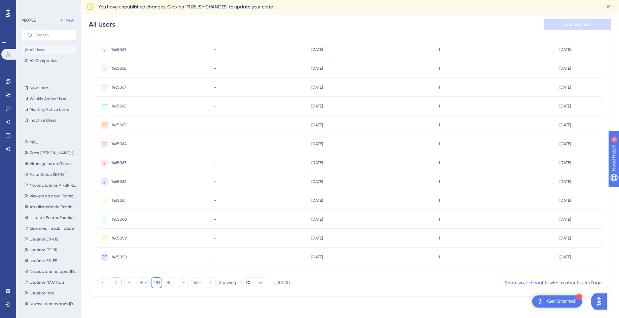
click at [117, 285] on button "1" at bounding box center [116, 282] width 11 height 11
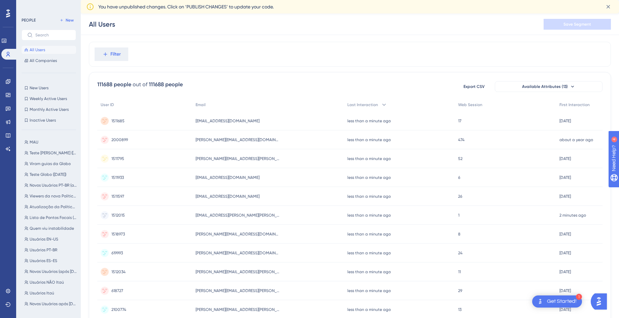
scroll to position [0, 0]
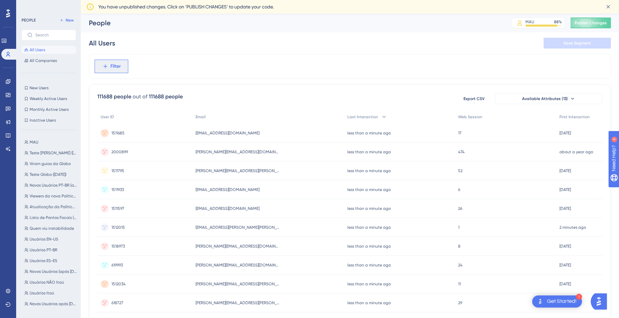
click at [116, 66] on span "Filter" at bounding box center [115, 66] width 10 height 8
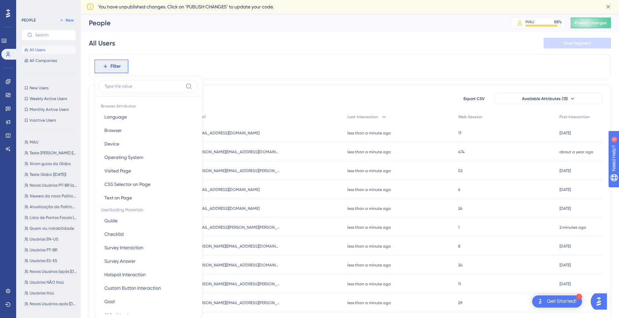
scroll to position [38, 0]
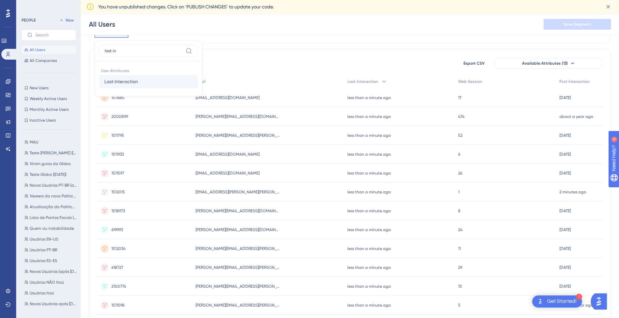
type input "last in"
click at [120, 76] on button "Last Interaction Last Interaction" at bounding box center [148, 81] width 99 height 13
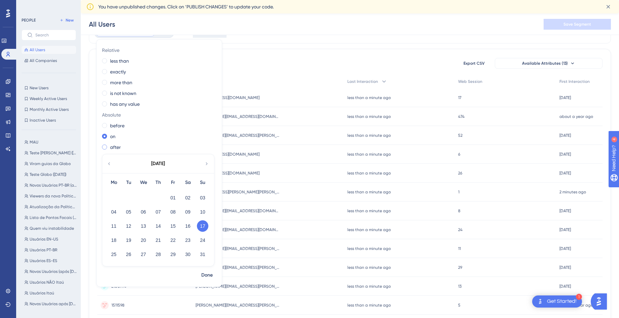
click at [116, 146] on label "after" at bounding box center [115, 147] width 11 height 8
click at [109, 163] on icon at bounding box center [108, 164] width 5 height 6
click at [157, 240] on button "24" at bounding box center [158, 239] width 11 height 11
click at [202, 271] on span "Done" at bounding box center [206, 275] width 11 height 8
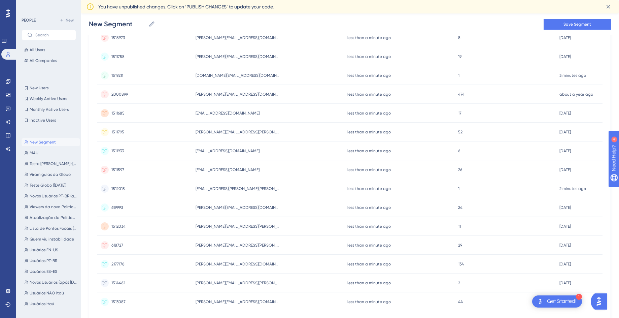
scroll to position [237, 0]
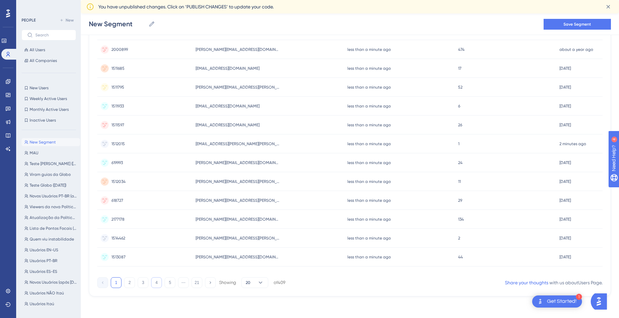
click at [153, 283] on button "4" at bounding box center [156, 282] width 11 height 11
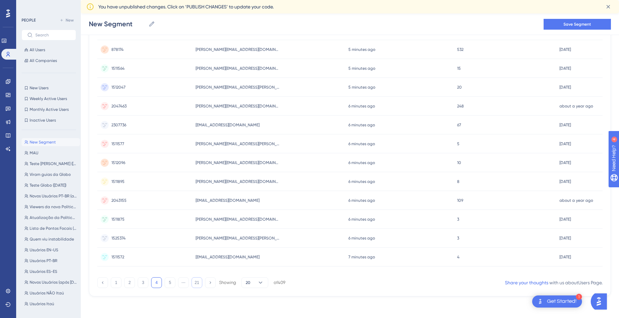
click at [198, 283] on button "21" at bounding box center [197, 282] width 11 height 11
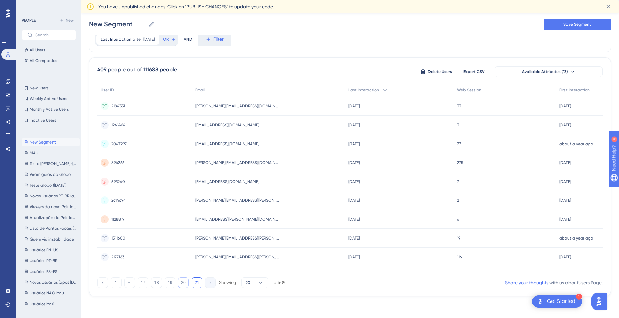
click at [180, 285] on button "20" at bounding box center [183, 282] width 11 height 11
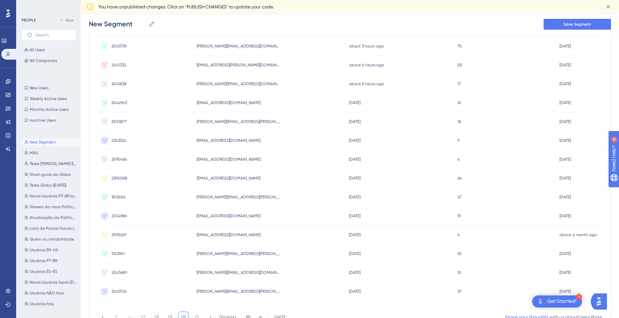
scroll to position [237, 0]
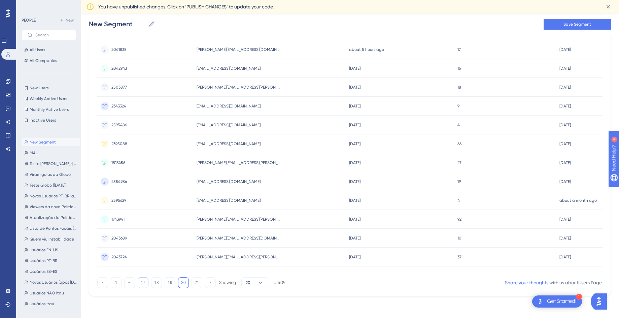
click at [143, 286] on button "17" at bounding box center [143, 282] width 11 height 11
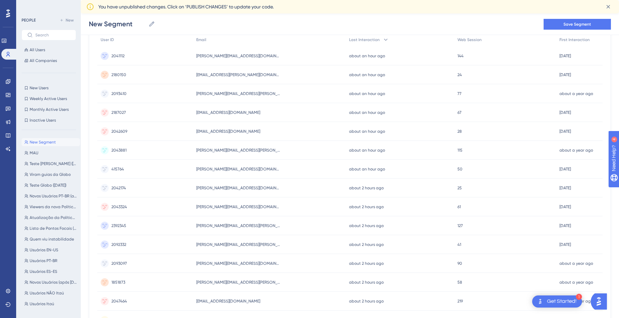
scroll to position [0, 0]
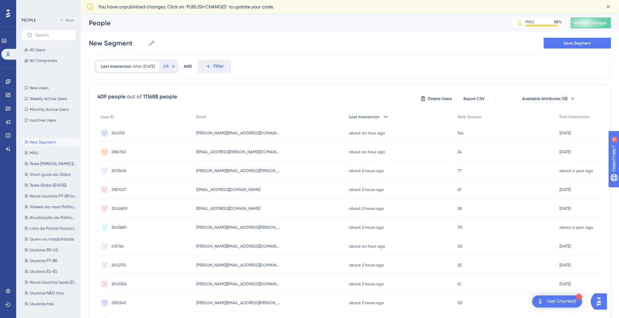
click at [377, 120] on div "Last Interaction" at bounding box center [400, 117] width 108 height 14
click at [375, 117] on span "Last Interaction" at bounding box center [364, 116] width 31 height 5
click at [150, 66] on span "[DATE]" at bounding box center [148, 66] width 11 height 5
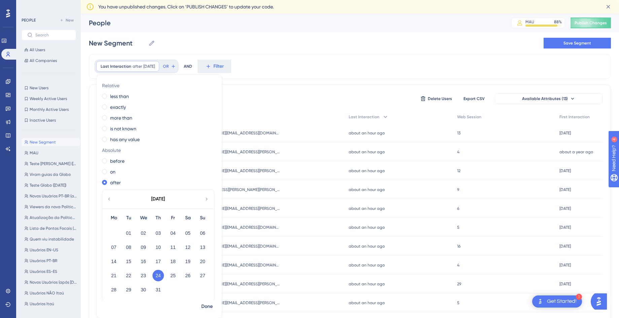
click at [289, 153] on div "[PERSON_NAME][EMAIL_ADDRESS][PERSON_NAME][PERSON_NAME][DOMAIN_NAME] [PERSON_NAM…" at bounding box center [269, 151] width 153 height 19
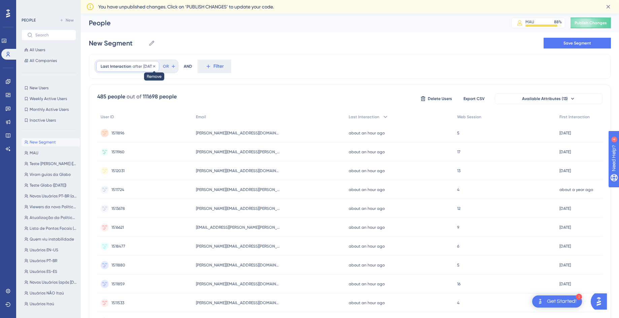
click at [153, 68] on span "[DATE]" at bounding box center [148, 66] width 11 height 5
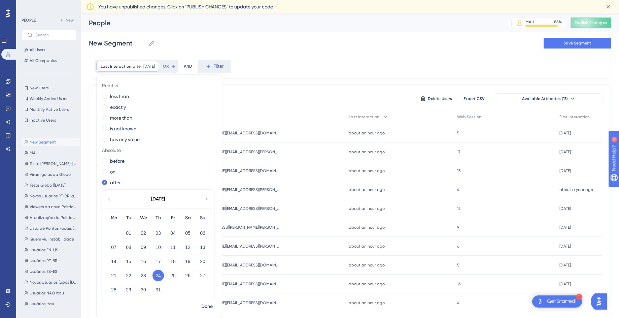
click at [160, 273] on button "24" at bounding box center [158, 275] width 11 height 11
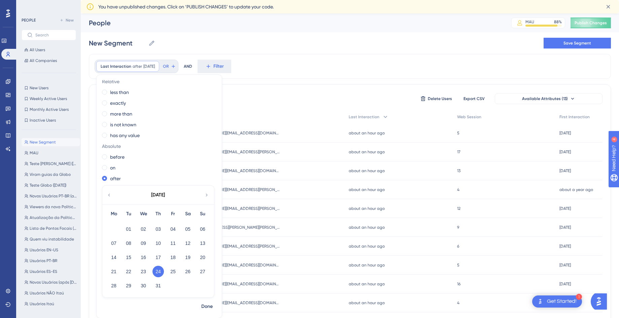
click at [301, 76] on div "Last Interaction after [DATE] [DATE] Remove Relative less than exactly more tha…" at bounding box center [350, 66] width 522 height 25
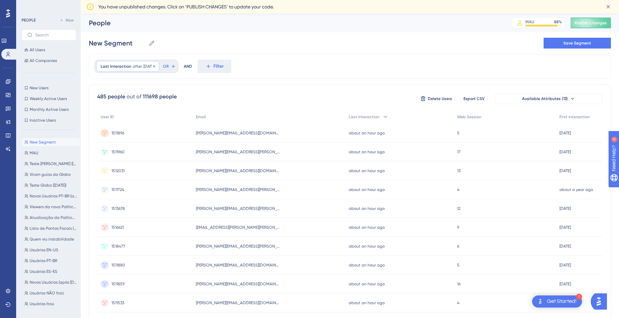
click at [148, 68] on span "[DATE]" at bounding box center [148, 66] width 11 height 5
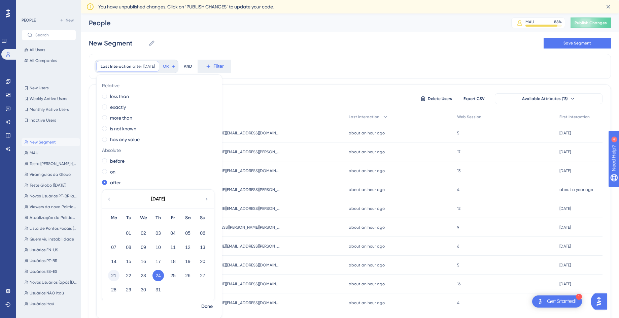
drag, startPoint x: 116, startPoint y: 274, endPoint x: 117, endPoint y: 278, distance: 4.2
click at [116, 275] on button "21" at bounding box center [113, 275] width 11 height 11
click at [129, 271] on button "22" at bounding box center [128, 275] width 11 height 11
click at [212, 305] on span "Done" at bounding box center [206, 306] width 11 height 8
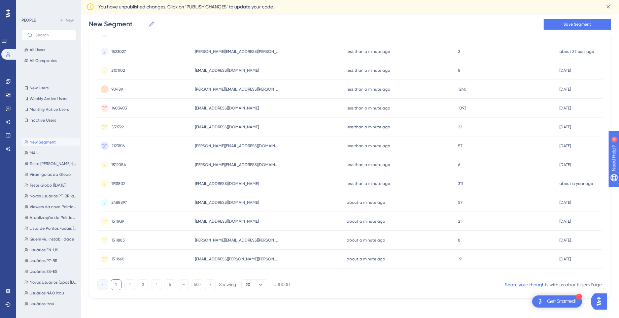
scroll to position [237, 0]
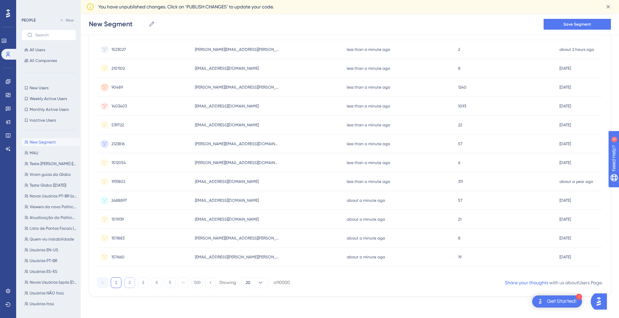
click at [131, 282] on button "2" at bounding box center [129, 282] width 11 height 11
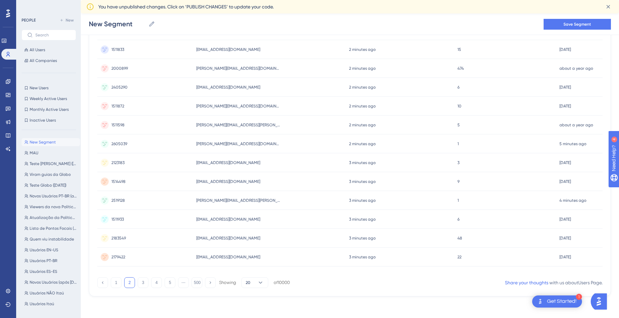
click at [144, 281] on button "3" at bounding box center [143, 282] width 11 height 11
click at [164, 280] on div "1 2 3 4 5 ⋯ 500 Showing 20 of 10000" at bounding box center [193, 282] width 193 height 11
click at [168, 280] on button "5" at bounding box center [170, 282] width 11 height 11
click at [169, 282] on button "6" at bounding box center [170, 282] width 11 height 11
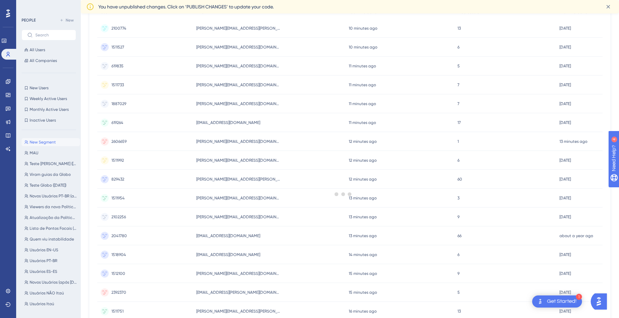
scroll to position [0, 0]
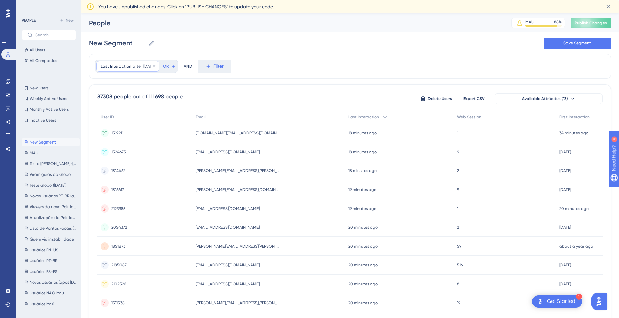
click at [150, 68] on span "[DATE]" at bounding box center [148, 66] width 11 height 5
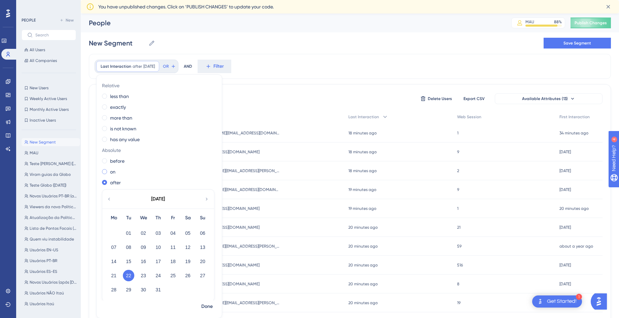
click at [106, 173] on span at bounding box center [104, 171] width 5 height 5
click at [109, 170] on input "radio" at bounding box center [109, 170] width 0 height 0
click at [128, 274] on button "22" at bounding box center [128, 275] width 11 height 11
click at [131, 276] on button "22" at bounding box center [128, 275] width 11 height 11
click at [206, 302] on span "Done" at bounding box center [206, 306] width 11 height 8
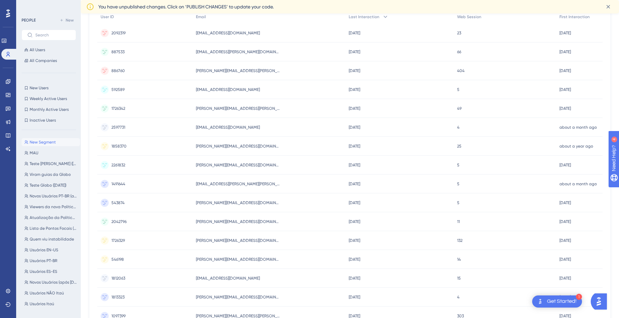
scroll to position [237, 0]
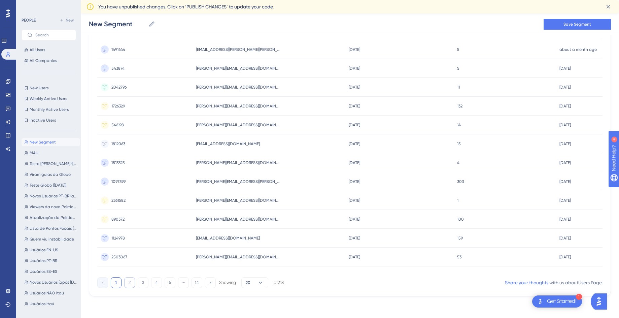
click at [130, 284] on button "2" at bounding box center [129, 282] width 11 height 11
click at [160, 280] on button "4" at bounding box center [156, 282] width 11 height 11
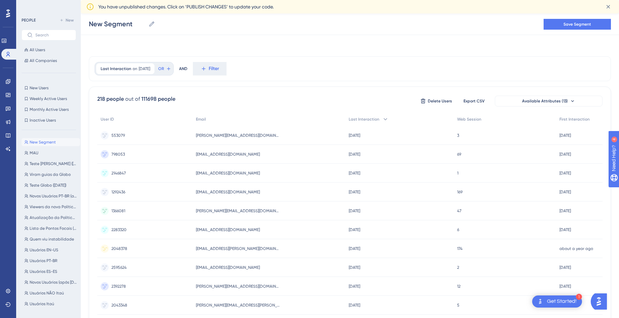
scroll to position [0, 0]
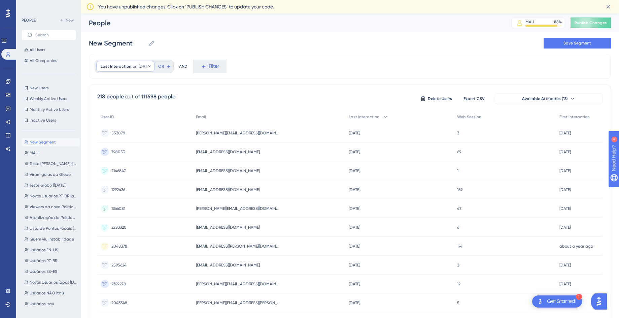
click at [145, 69] on span "[DATE]" at bounding box center [144, 66] width 11 height 5
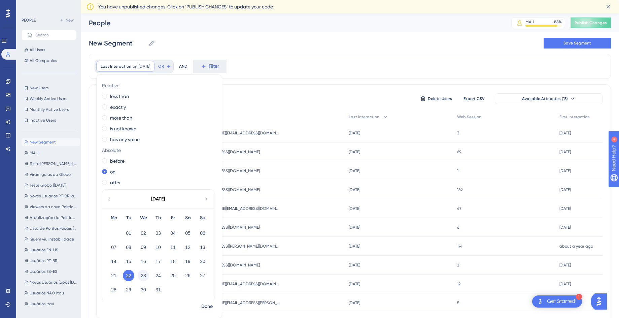
click at [141, 274] on button "23" at bounding box center [143, 275] width 11 height 11
click at [205, 307] on span "Done" at bounding box center [206, 306] width 11 height 8
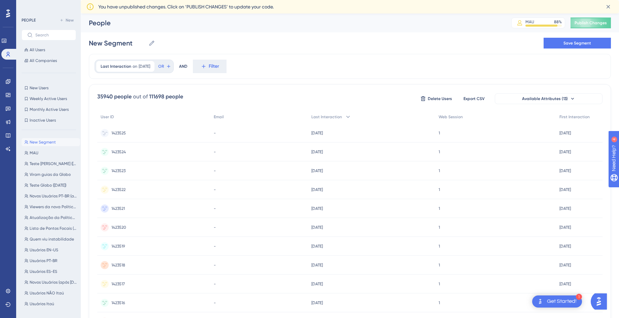
click at [157, 137] on div "1423525 1423525" at bounding box center [153, 133] width 113 height 19
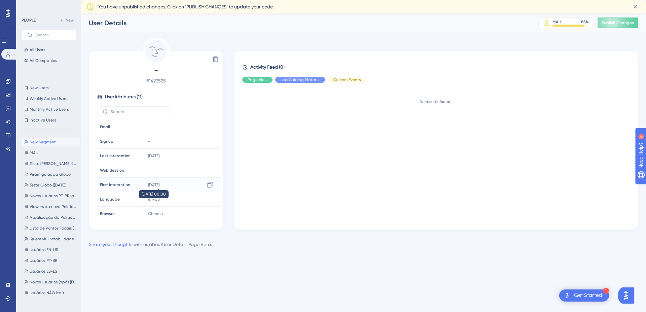
click at [150, 186] on time "[DATE]" at bounding box center [153, 184] width 11 height 5
click at [209, 187] on icon at bounding box center [209, 185] width 5 height 6
click at [209, 186] on icon at bounding box center [210, 184] width 7 height 7
click at [306, 94] on div "No results found." at bounding box center [438, 153] width 393 height 131
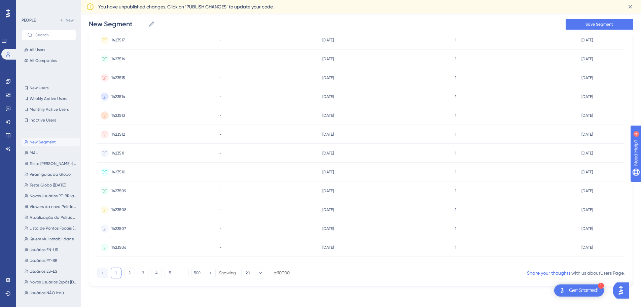
scroll to position [248, 0]
click at [168, 273] on button "5" at bounding box center [170, 271] width 11 height 11
click at [169, 274] on button "6" at bounding box center [170, 271] width 11 height 11
click at [169, 274] on button "7" at bounding box center [170, 271] width 11 height 11
click at [169, 274] on div at bounding box center [354, 191] width 574 height 259
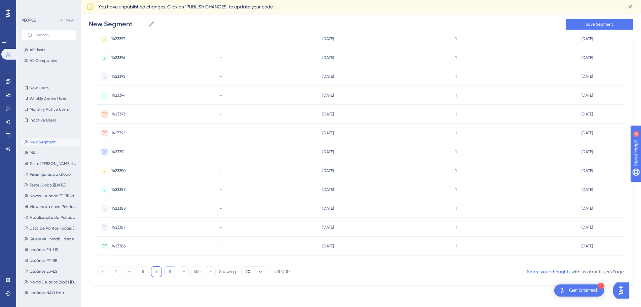
click at [170, 269] on button "8" at bounding box center [170, 271] width 11 height 11
click at [157, 185] on div "1423369 1423369" at bounding box center [156, 189] width 119 height 19
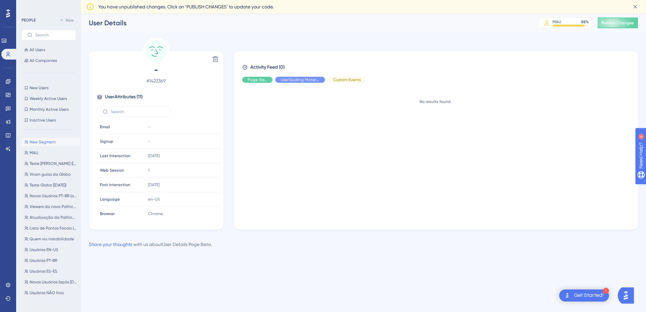
click at [298, 132] on div "No results found." at bounding box center [438, 153] width 393 height 131
click at [279, 233] on div "Delete - # 1423369 User Attributes ( 11 ) Email Email - Signup Signup - Last In…" at bounding box center [364, 143] width 550 height 211
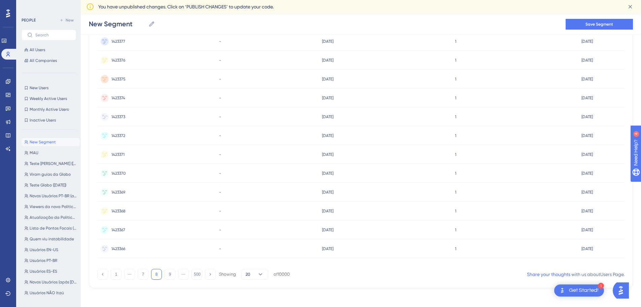
scroll to position [248, 0]
click at [172, 273] on button "9" at bounding box center [170, 271] width 11 height 11
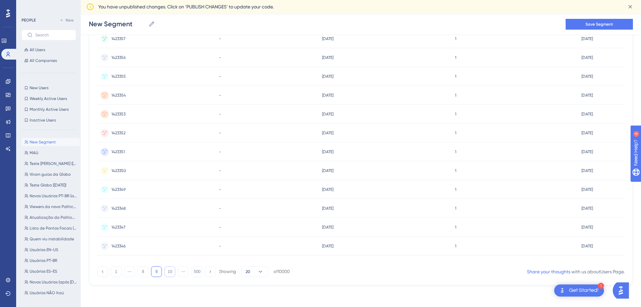
click at [172, 273] on button "10" at bounding box center [170, 271] width 11 height 11
click at [195, 270] on button "500" at bounding box center [197, 271] width 11 height 11
click at [141, 189] on div "1413530 1413530" at bounding box center [156, 189] width 118 height 19
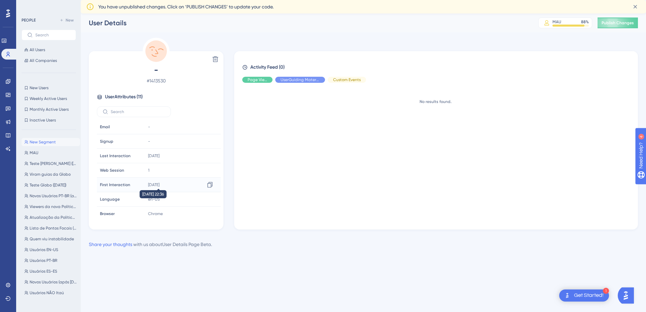
click at [159, 184] on time "[DATE]" at bounding box center [153, 184] width 11 height 5
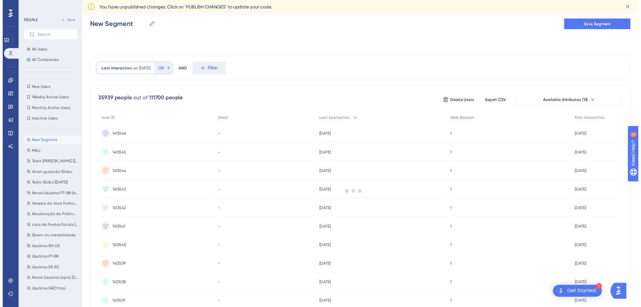
scroll to position [245, 0]
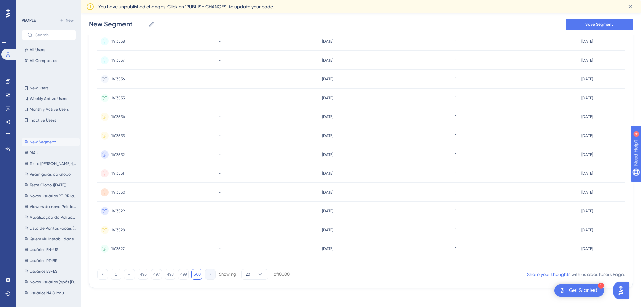
click at [200, 275] on button "500" at bounding box center [197, 274] width 11 height 11
click at [165, 248] on div "1413527 1413527" at bounding box center [156, 248] width 118 height 19
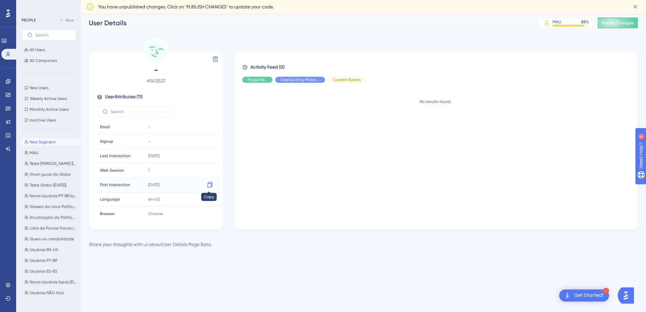
click at [209, 185] on icon at bounding box center [210, 184] width 7 height 7
click at [309, 199] on div "No results found." at bounding box center [438, 153] width 393 height 131
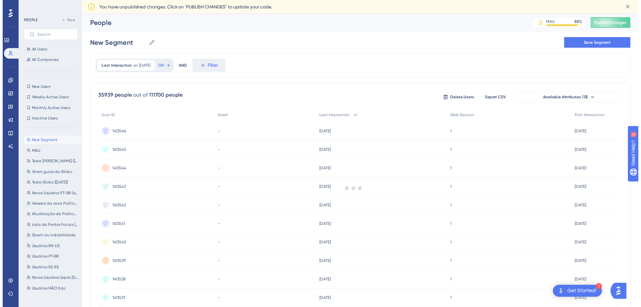
scroll to position [234, 0]
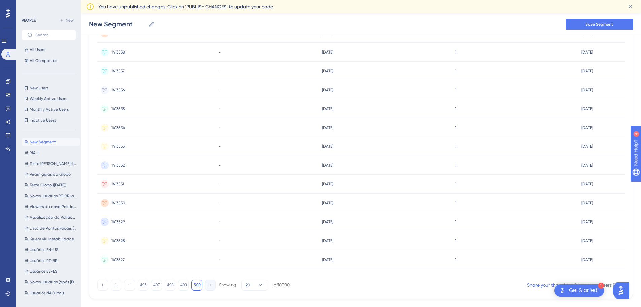
click at [201, 285] on button "500" at bounding box center [197, 285] width 11 height 11
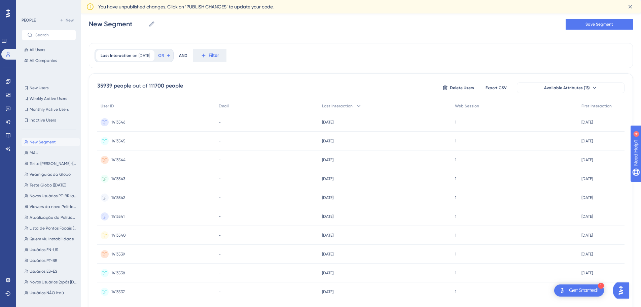
scroll to position [0, 0]
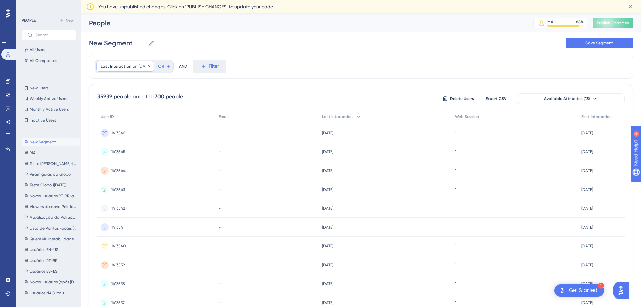
click at [126, 65] on span "Last Interaction" at bounding box center [116, 66] width 31 height 5
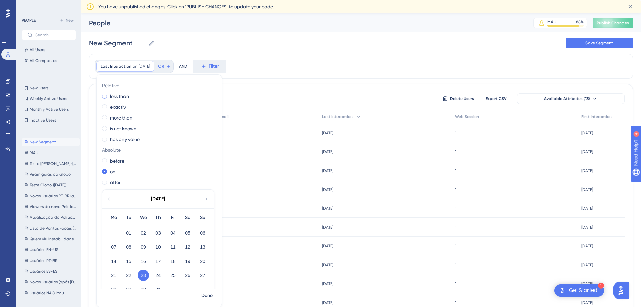
click at [124, 99] on label "less than" at bounding box center [119, 96] width 19 height 8
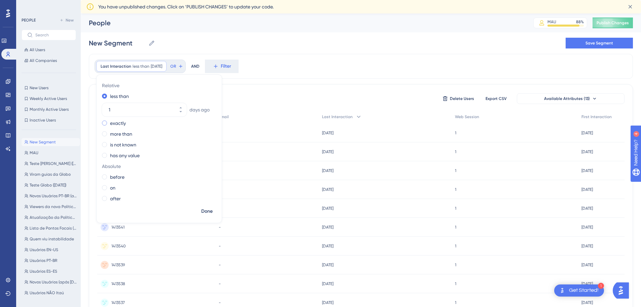
click at [119, 121] on label "exactly" at bounding box center [118, 123] width 16 height 8
click at [125, 134] on label "more than" at bounding box center [121, 134] width 22 height 8
click at [123, 149] on div "Relative less than exactly more than [DATE] is not known has any value Absolute…" at bounding box center [159, 142] width 125 height 125
click at [130, 145] on label "is not known" at bounding box center [123, 145] width 26 height 8
click at [107, 169] on div "on" at bounding box center [158, 172] width 112 height 8
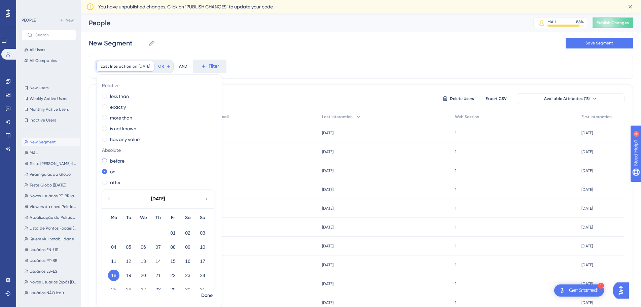
scroll to position [15, 0]
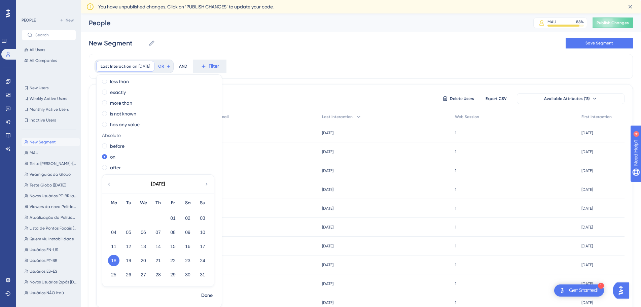
click at [325, 65] on div "Last Interaction on [DATE] [DATE] Remove Relative less than exactly more than i…" at bounding box center [361, 66] width 544 height 25
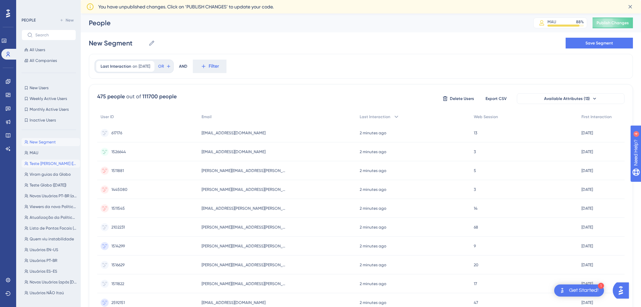
click at [37, 163] on span "Teste [PERSON_NAME] ([DATE])" at bounding box center [54, 163] width 48 height 5
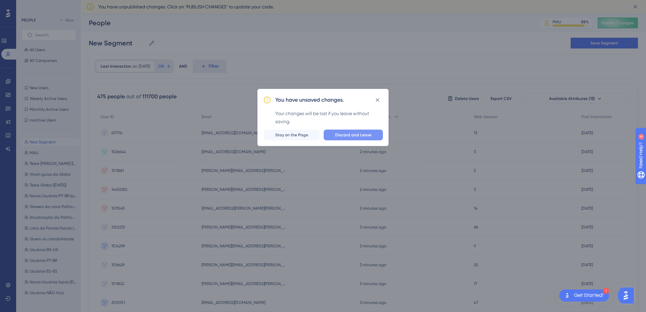
click at [338, 137] on span "Discard and Leave" at bounding box center [353, 134] width 36 height 5
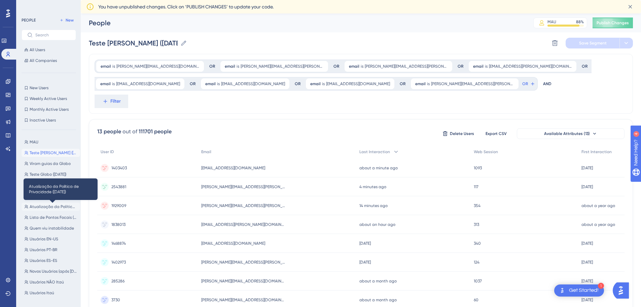
click at [41, 207] on span "Atualização da Política de Privacidade ([DATE])" at bounding box center [54, 206] width 48 height 5
type input "Atualização da Política de Privacidade ([DATE])"
